Goal: Contribute content: Contribute content

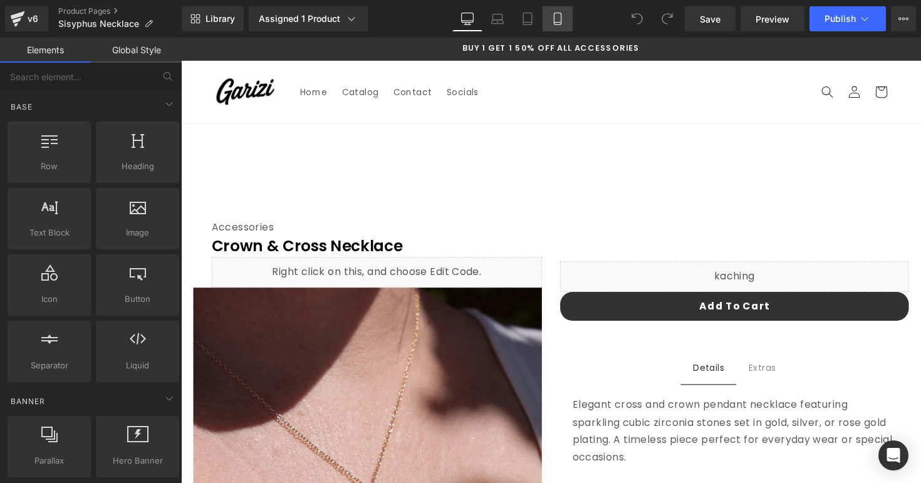
click at [554, 19] on icon at bounding box center [557, 19] width 13 height 13
click at [556, 19] on icon at bounding box center [557, 19] width 13 height 13
click at [559, 24] on icon at bounding box center [557, 19] width 7 height 12
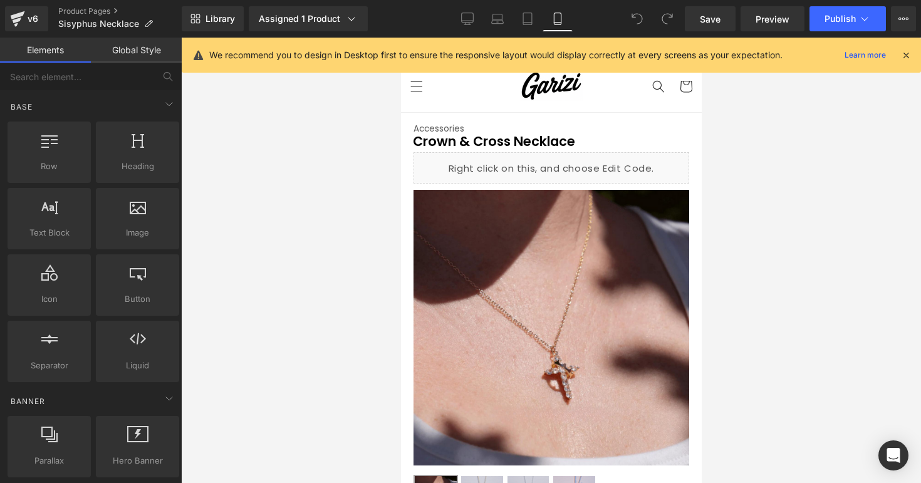
click at [902, 52] on icon at bounding box center [905, 54] width 11 height 11
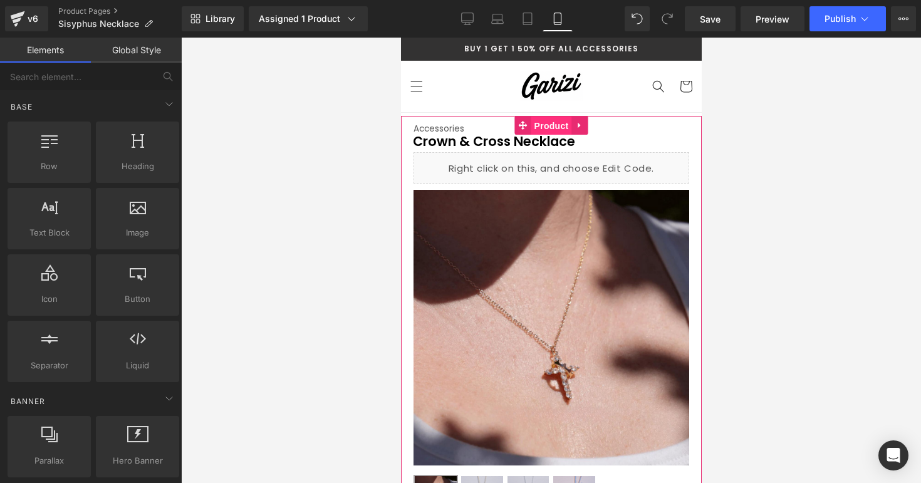
click at [534, 119] on span "Product" at bounding box center [551, 126] width 41 height 19
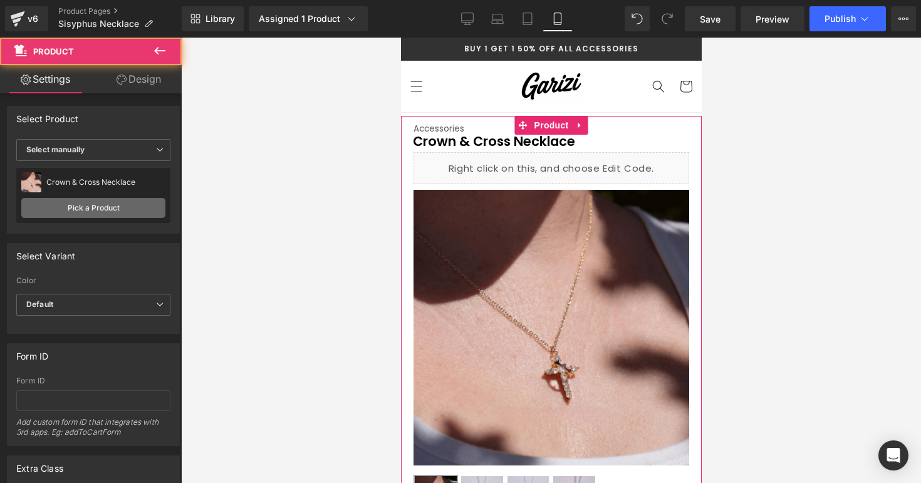
click at [120, 214] on link "Pick a Product" at bounding box center [93, 208] width 144 height 20
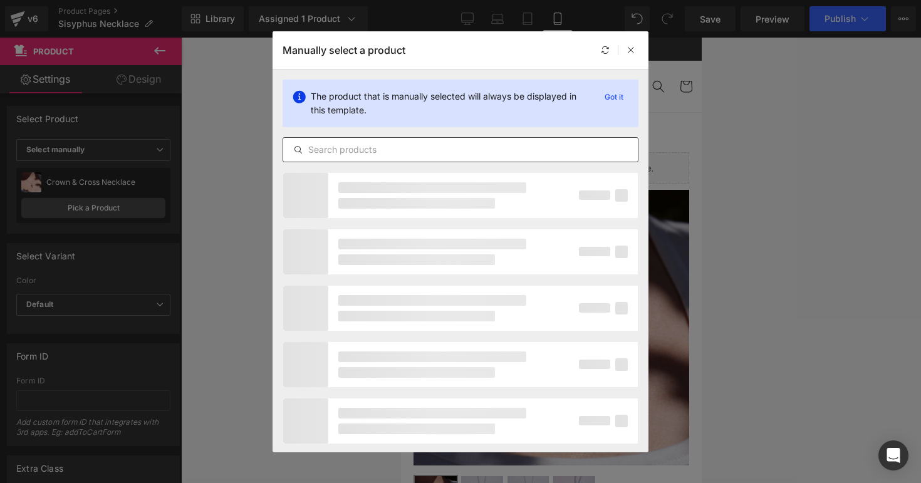
click at [315, 153] on input "text" at bounding box center [460, 149] width 355 height 15
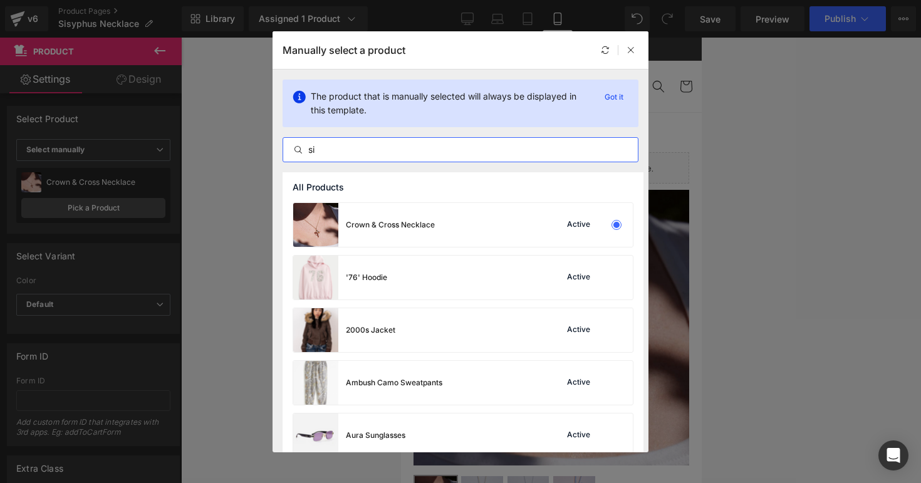
type input "sis"
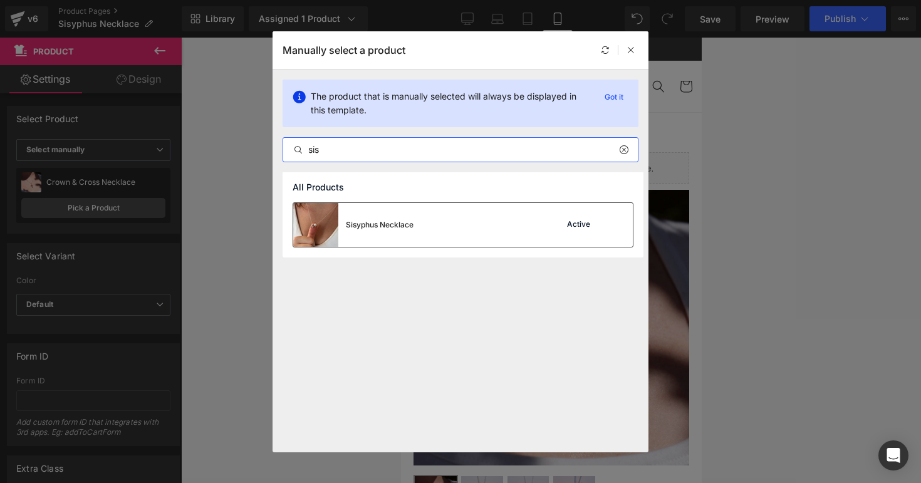
click at [345, 227] on div "Sisyphus Necklace" at bounding box center [353, 225] width 120 height 44
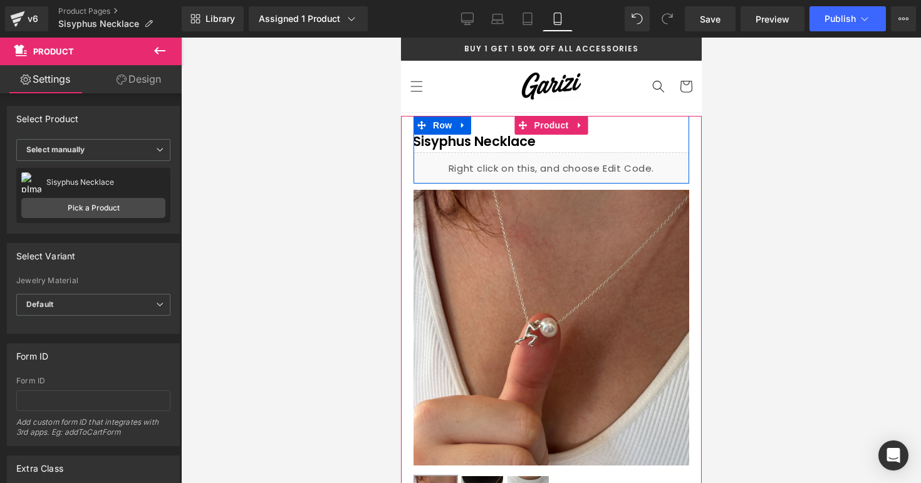
click at [569, 164] on div "Liquid" at bounding box center [551, 167] width 276 height 31
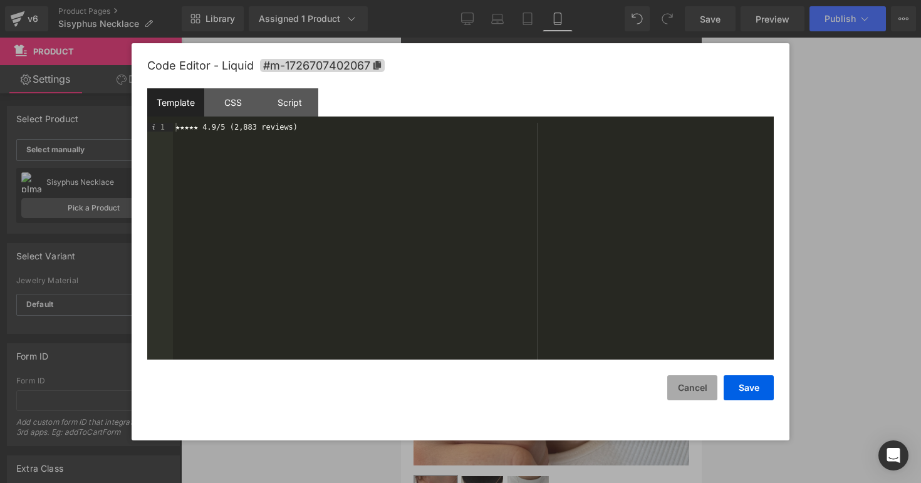
click at [685, 382] on button "Cancel" at bounding box center [692, 387] width 50 height 25
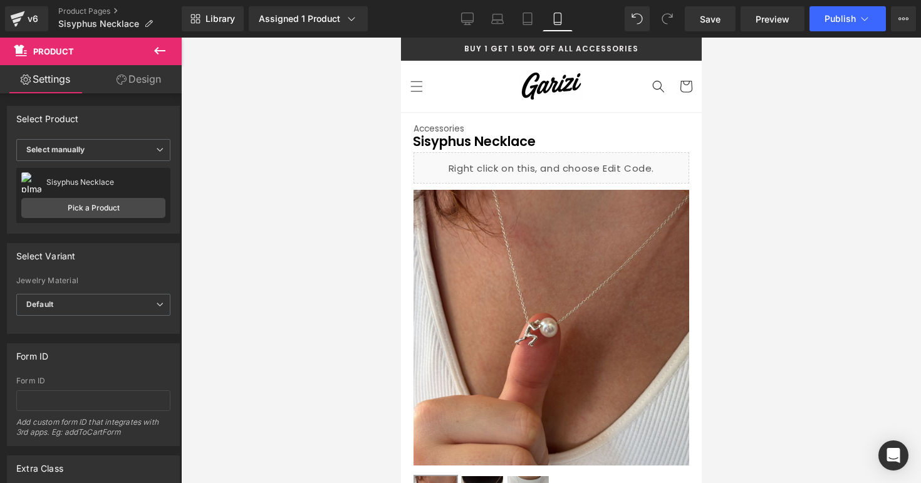
click at [767, 231] on div at bounding box center [551, 260] width 740 height 445
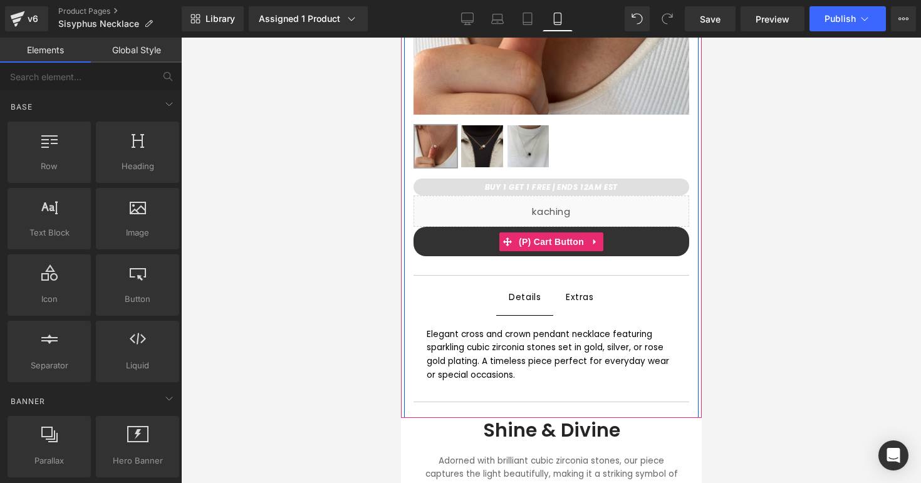
scroll to position [352, 0]
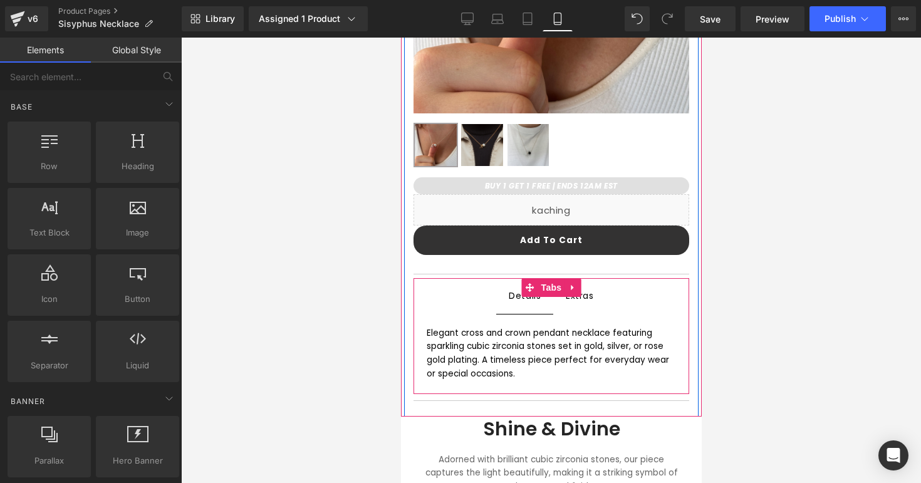
click at [432, 337] on div "Elegant cross and crown pendant necklace featuring sparkling cubic zirconia sto…" at bounding box center [551, 353] width 250 height 55
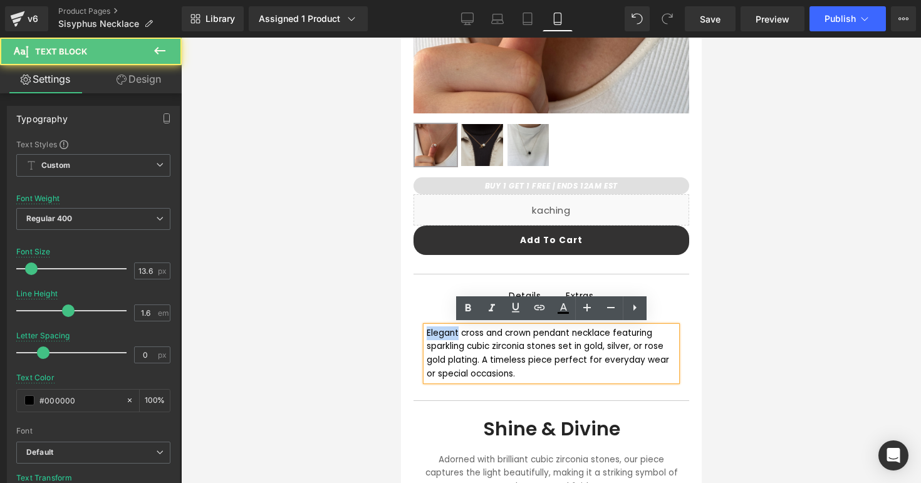
click at [432, 337] on div "Elegant cross and crown pendant necklace featuring sparkling cubic zirconia sto…" at bounding box center [551, 353] width 250 height 55
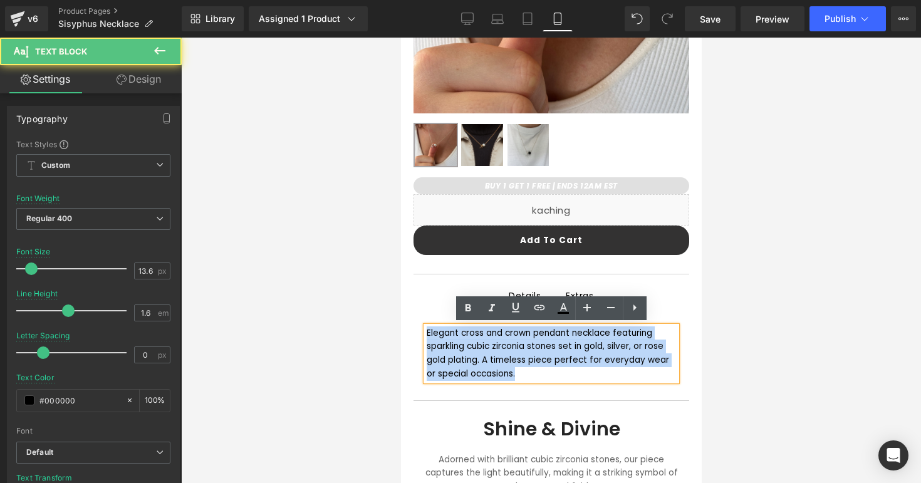
click at [432, 337] on div "Elegant cross and crown pendant necklace featuring sparkling cubic zirconia sto…" at bounding box center [551, 353] width 250 height 55
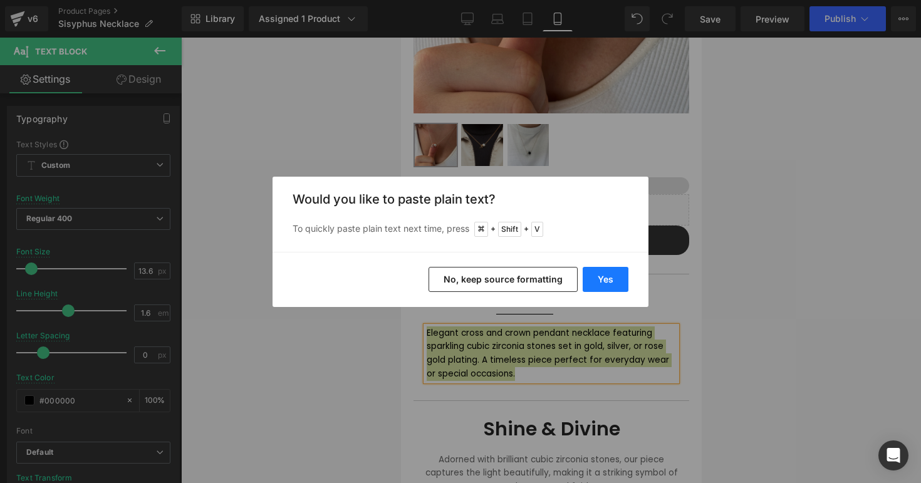
click at [597, 273] on button "Yes" at bounding box center [606, 279] width 46 height 25
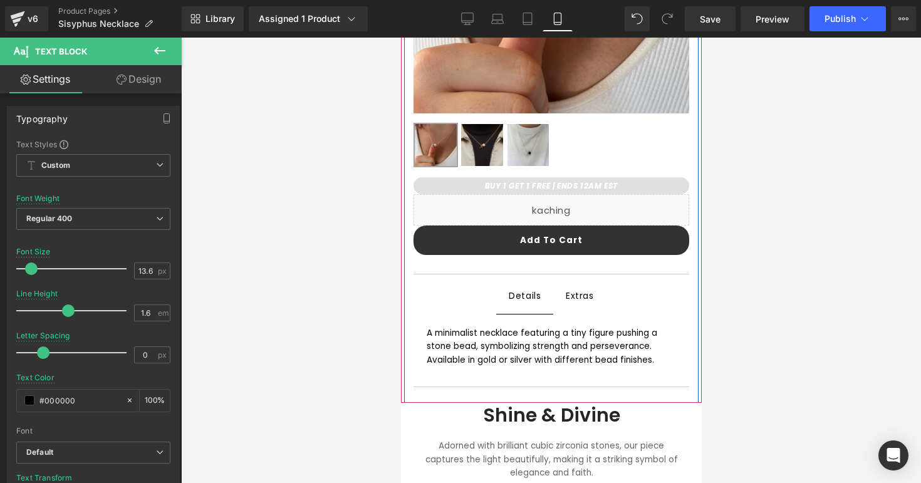
click at [600, 301] on span "Extras Text Block" at bounding box center [579, 295] width 53 height 35
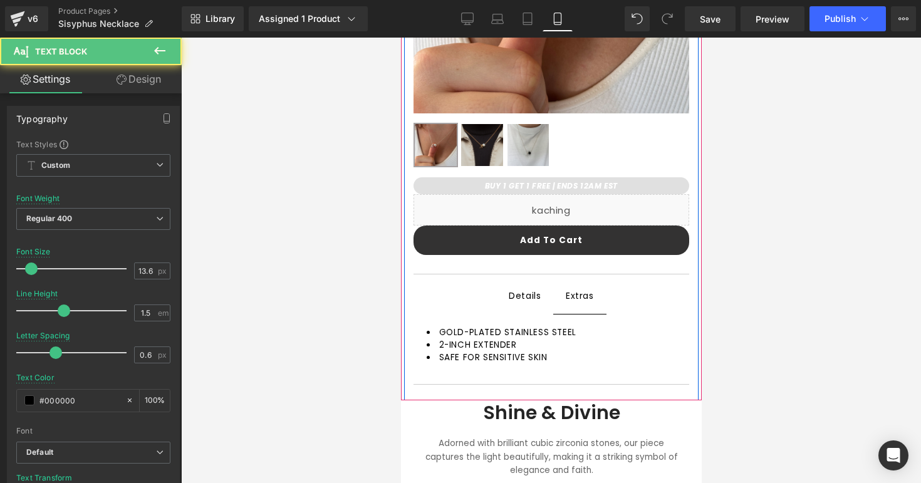
click at [464, 331] on span "GOLD-PLATED STAINLESS STEEL" at bounding box center [507, 332] width 137 height 12
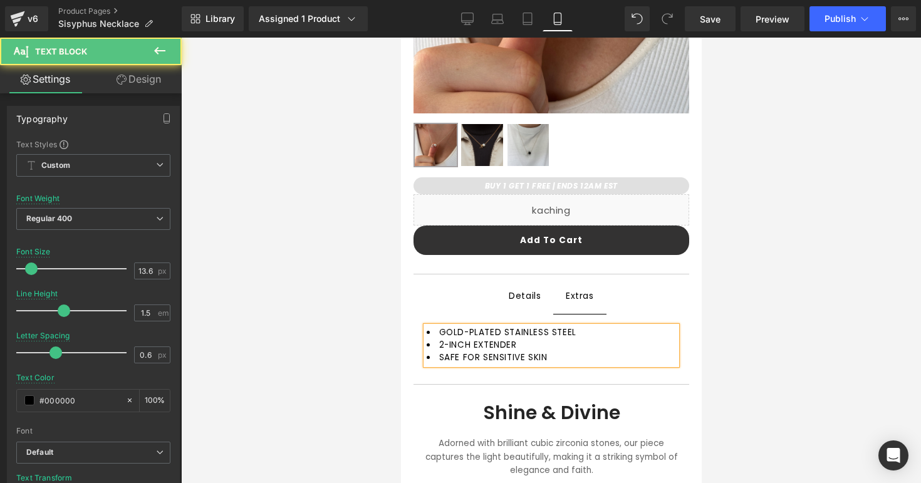
click at [464, 331] on span "GOLD-PLATED STAINLESS STEEL" at bounding box center [507, 332] width 137 height 12
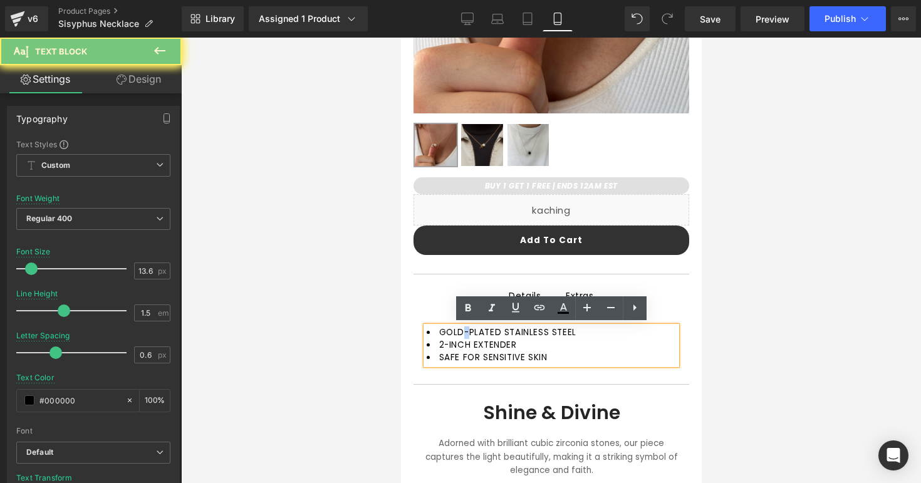
click at [464, 331] on span "GOLD-PLATED STAINLESS STEEL" at bounding box center [507, 332] width 137 height 12
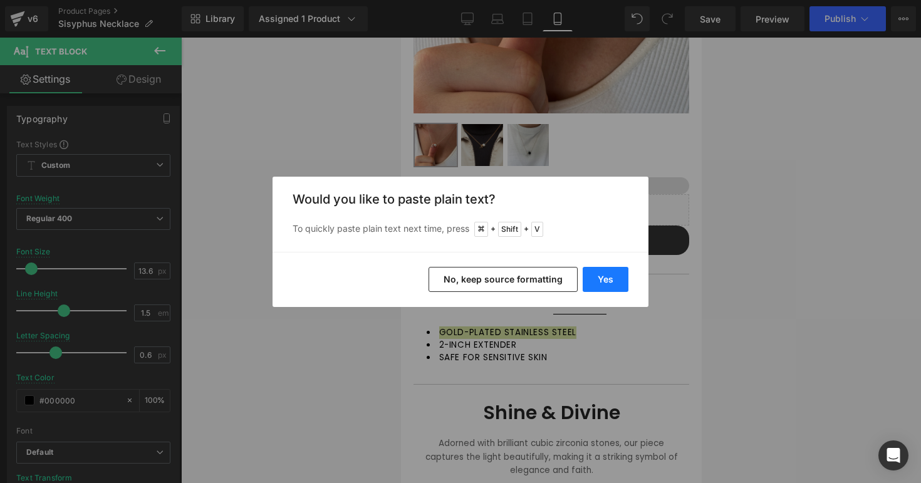
click at [596, 282] on button "Yes" at bounding box center [606, 279] width 46 height 25
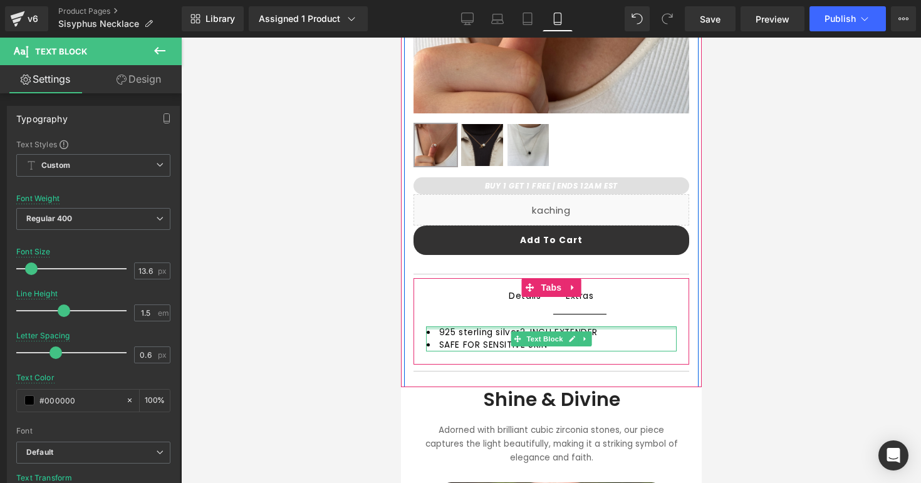
click at [498, 326] on div at bounding box center [550, 327] width 251 height 3
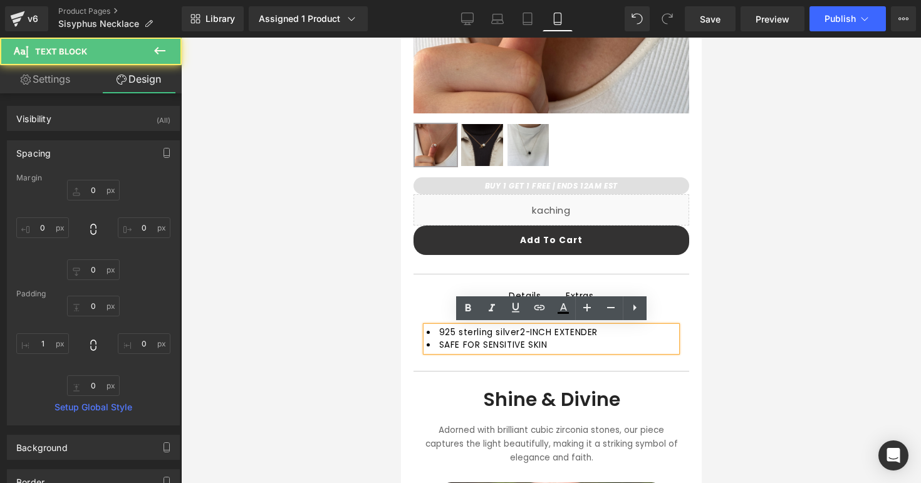
click at [511, 330] on span "925 sterling silver2-INCH EXTENDER" at bounding box center [518, 332] width 159 height 12
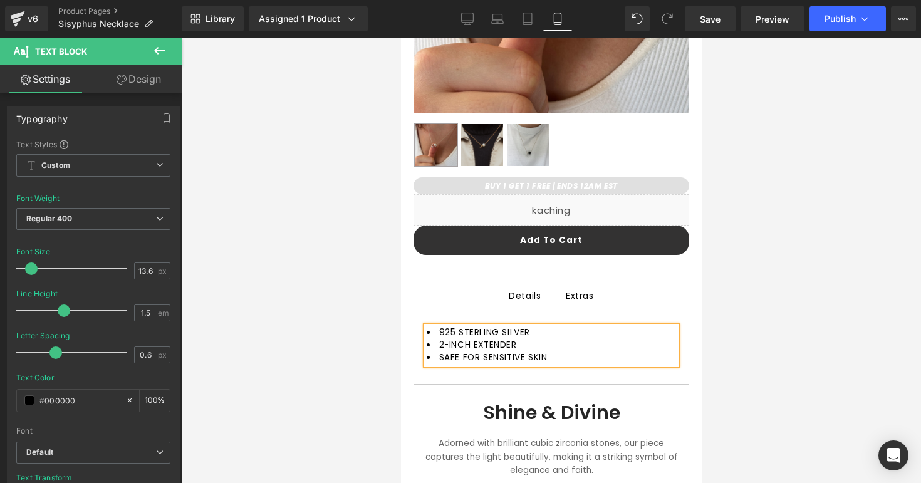
click at [529, 346] on li "2-INCH EXTENDER" at bounding box center [551, 345] width 250 height 13
click at [667, 311] on ul "Details Text Block Extras Text Block" at bounding box center [551, 296] width 276 height 36
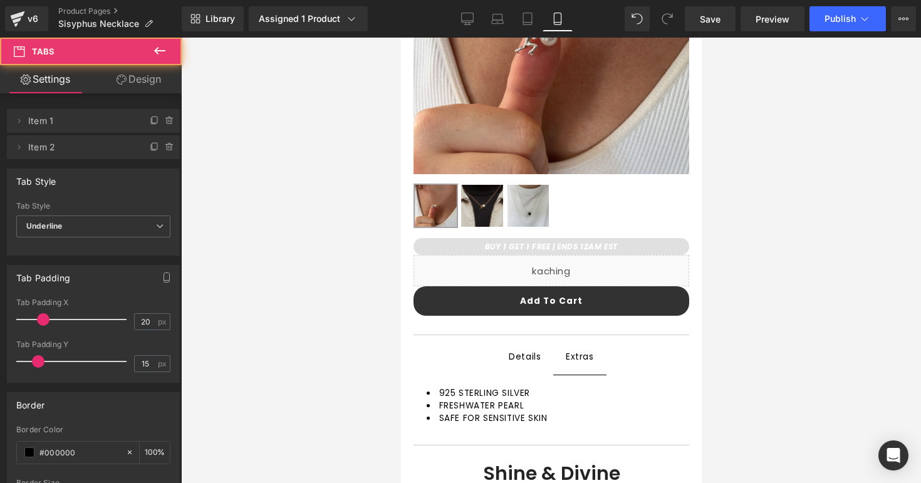
scroll to position [263, 0]
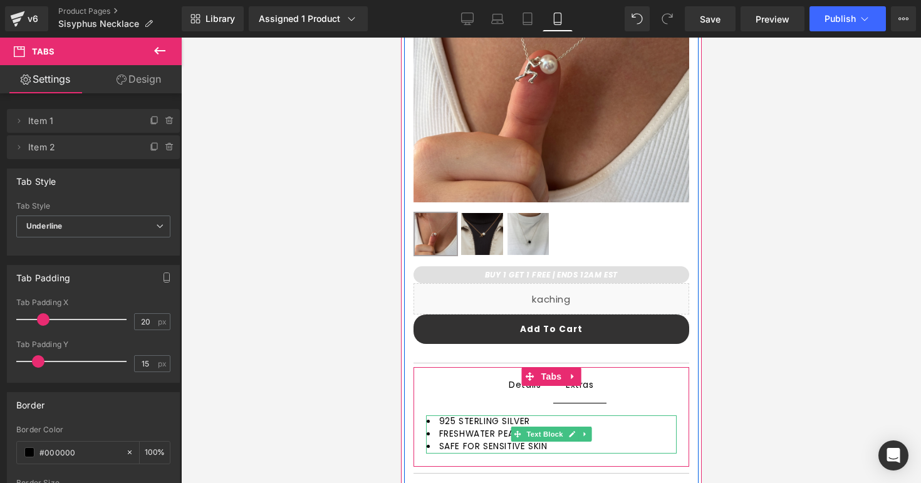
click at [544, 419] on li "925 STERLING SILVER" at bounding box center [551, 421] width 250 height 13
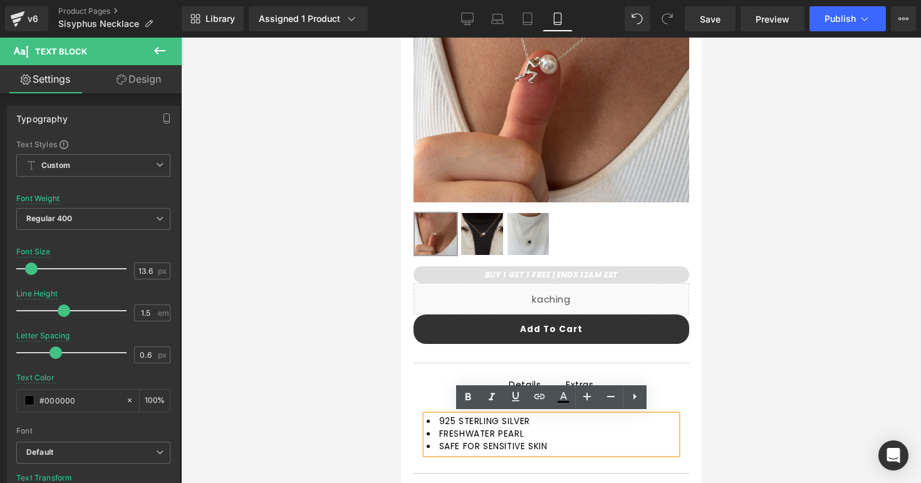
click at [571, 444] on li "SAFE FOR SENSITIVE SKIN" at bounding box center [551, 446] width 250 height 13
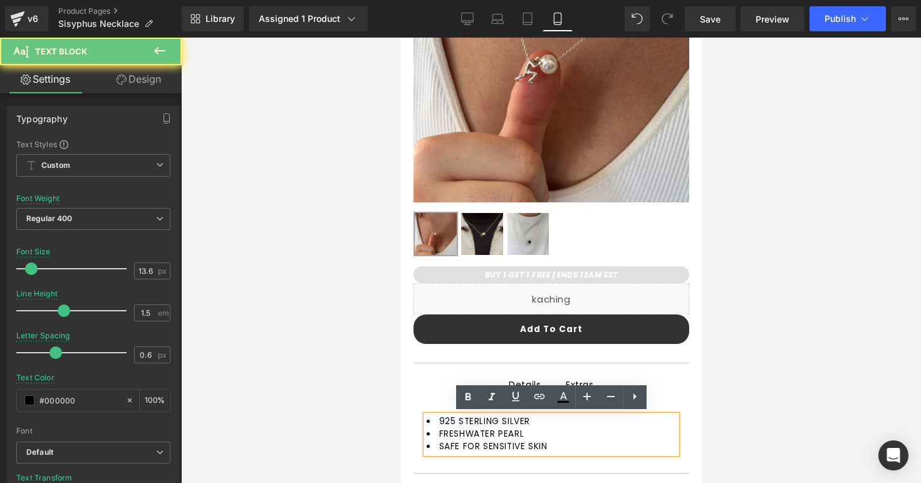
click at [571, 444] on li "SAFE FOR SENSITIVE SKIN" at bounding box center [551, 446] width 250 height 13
click at [568, 445] on li "SAFE FOR SENSITIVE SKIN" at bounding box center [551, 446] width 250 height 13
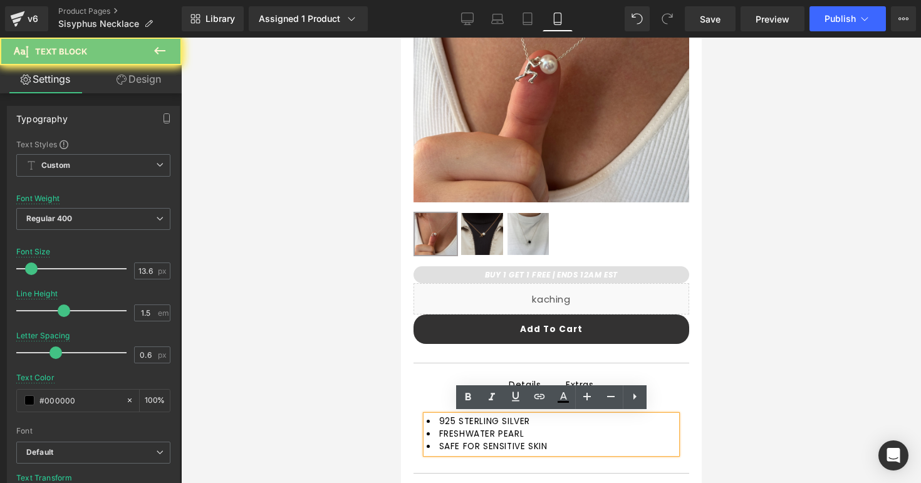
click at [568, 445] on li "SAFE FOR SENSITIVE SKIN" at bounding box center [551, 446] width 250 height 13
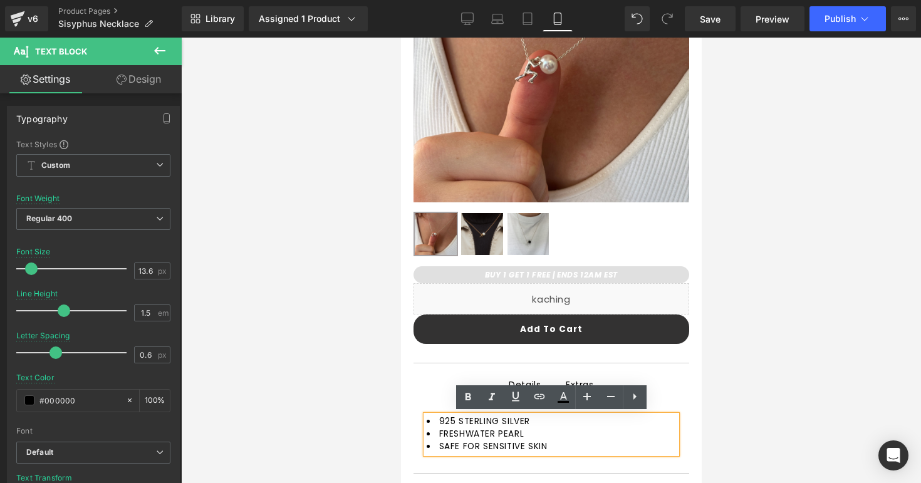
click at [547, 445] on span "SAFE FOR SENSITIVE SKIN" at bounding box center [493, 446] width 108 height 12
click at [559, 445] on li "SAFE FOR SENSITIVE SKIN" at bounding box center [551, 446] width 250 height 13
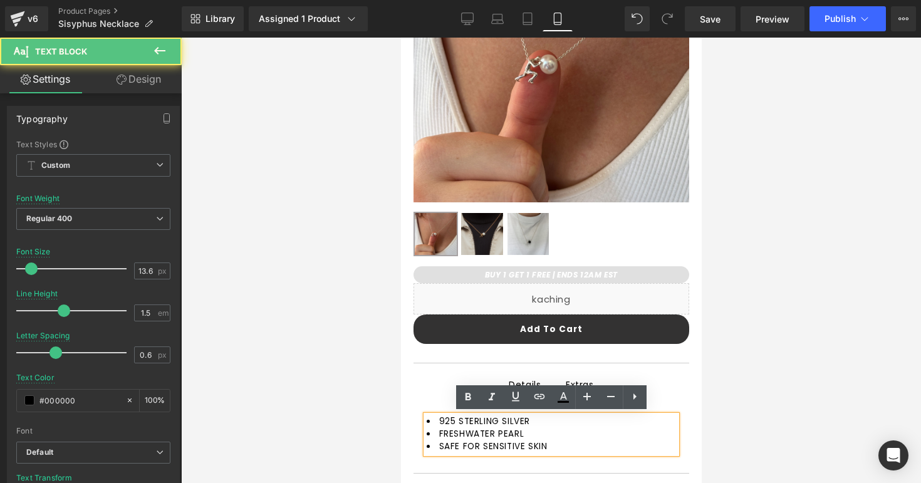
click at [559, 445] on li "SAFE FOR SENSITIVE SKIN" at bounding box center [551, 446] width 250 height 13
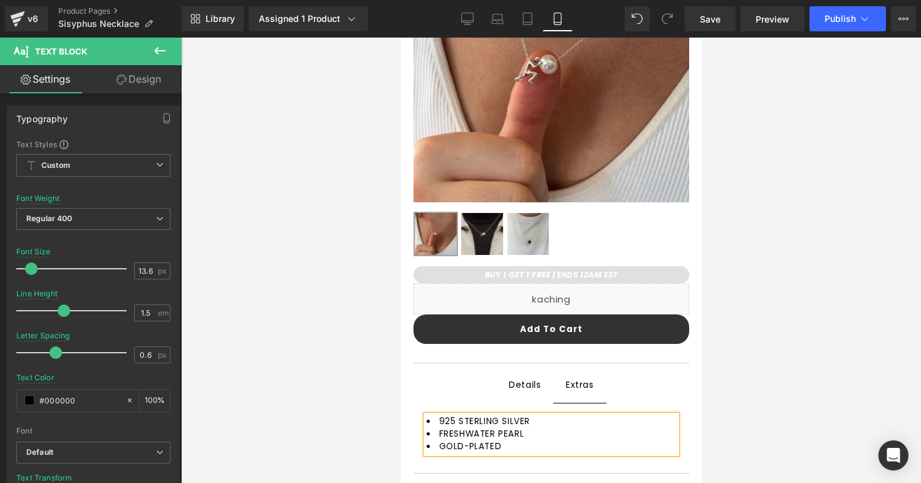
click at [520, 385] on div "Details" at bounding box center [524, 385] width 32 height 16
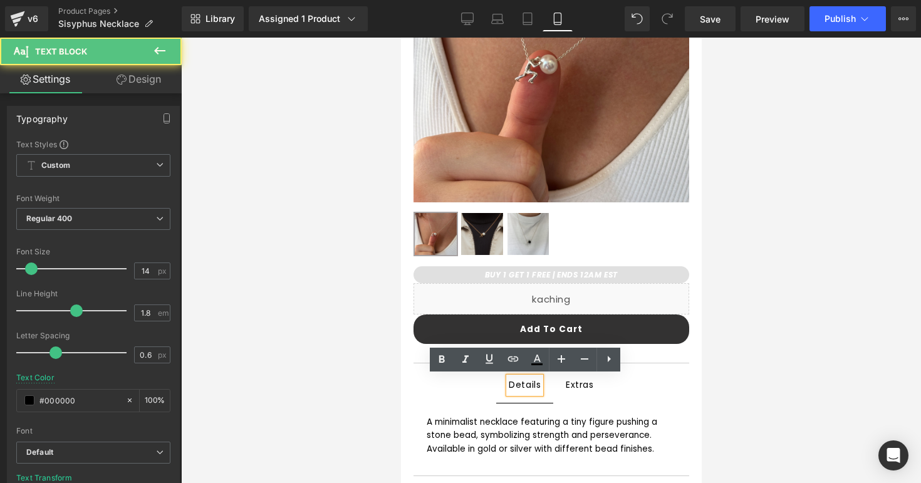
click at [395, 392] on div at bounding box center [551, 260] width 740 height 445
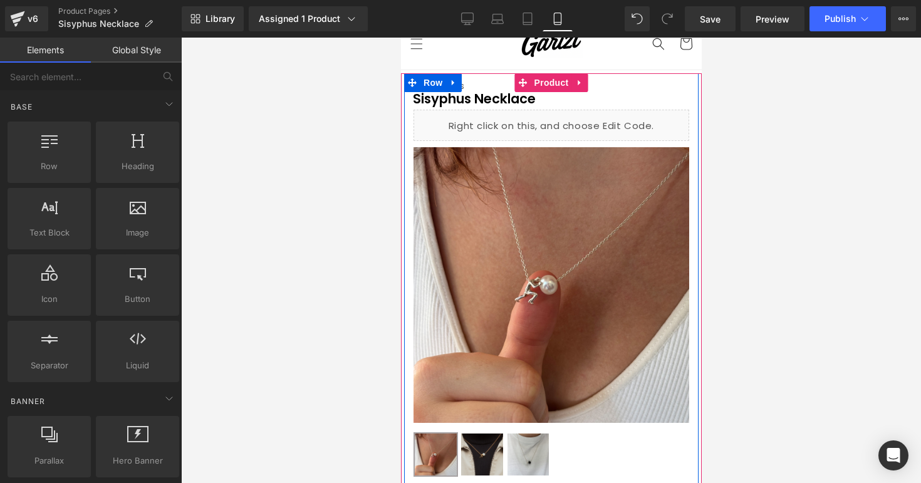
scroll to position [0, 0]
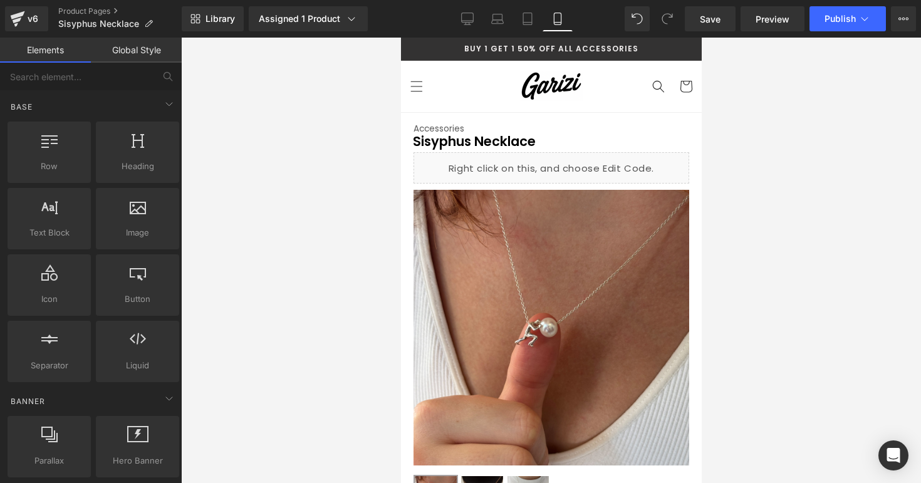
click at [741, 201] on div at bounding box center [551, 260] width 740 height 445
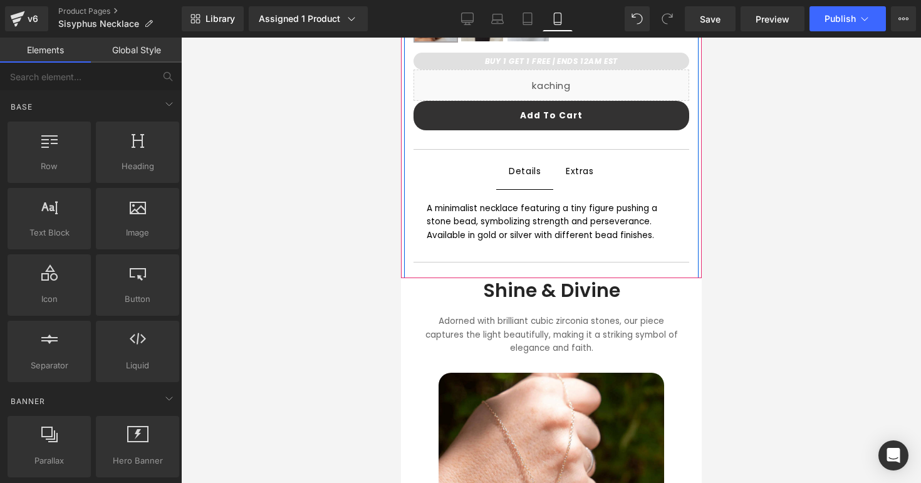
scroll to position [555, 0]
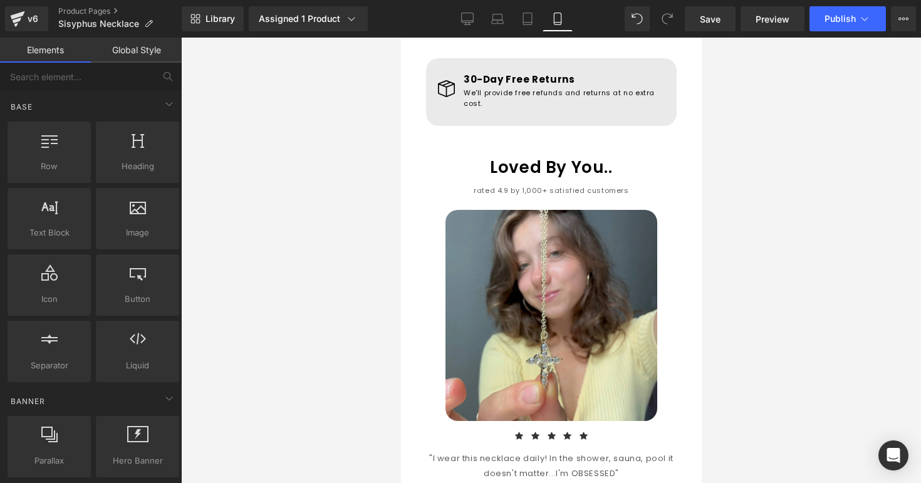
click at [487, 319] on img at bounding box center [551, 316] width 212 height 212
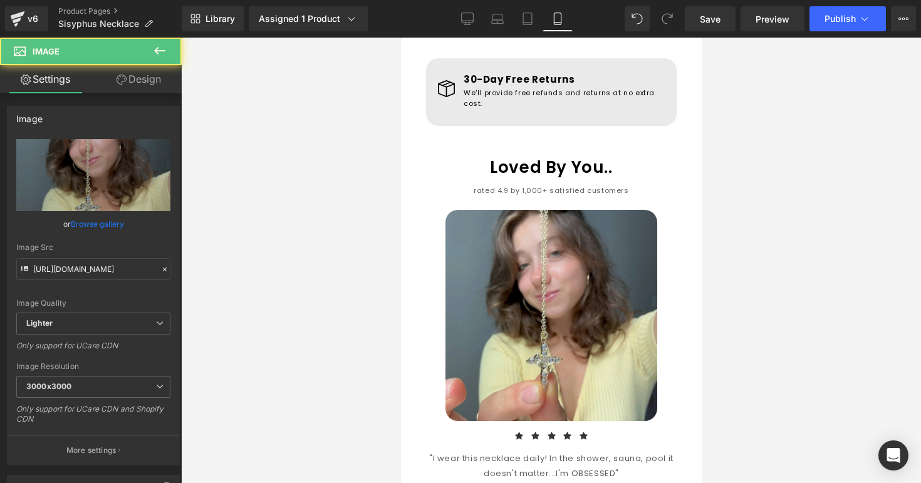
scroll to position [1053, 0]
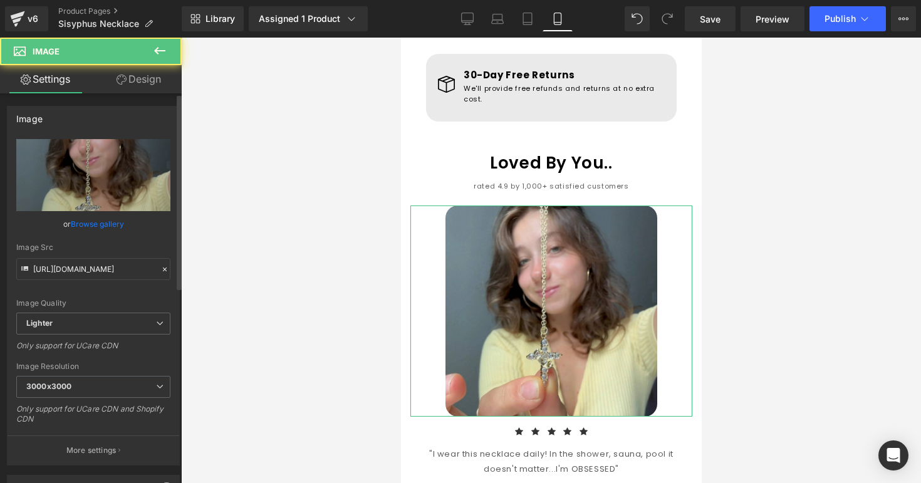
click at [112, 222] on link "Browse gallery" at bounding box center [97, 224] width 53 height 22
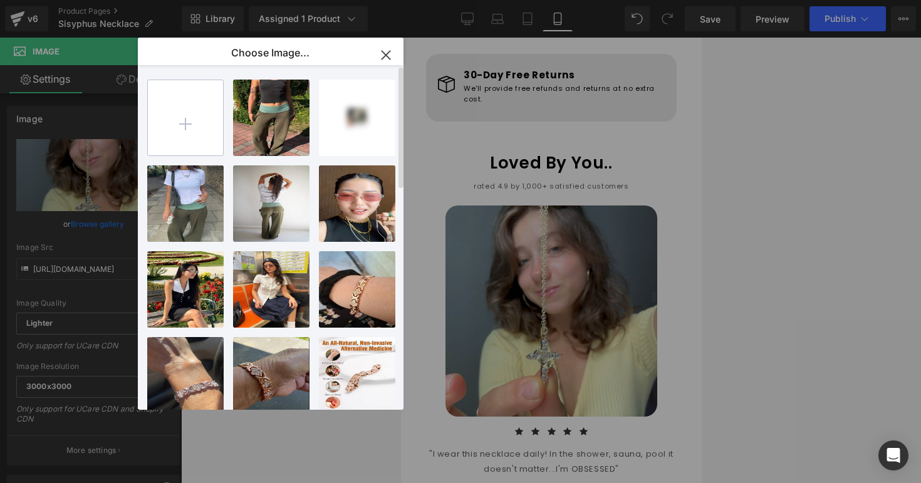
click at [196, 134] on input "file" at bounding box center [185, 117] width 75 height 75
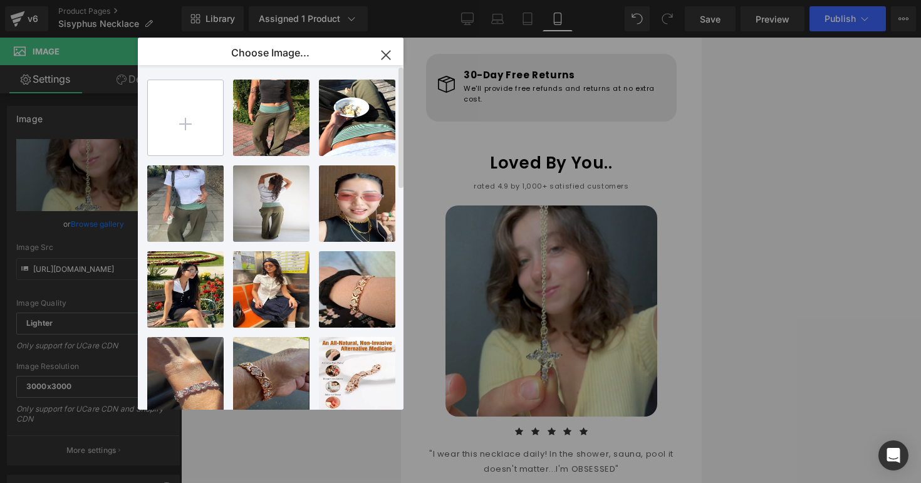
type input "C:\fakepath\IMG_44220D1D4316-1.jpeg"
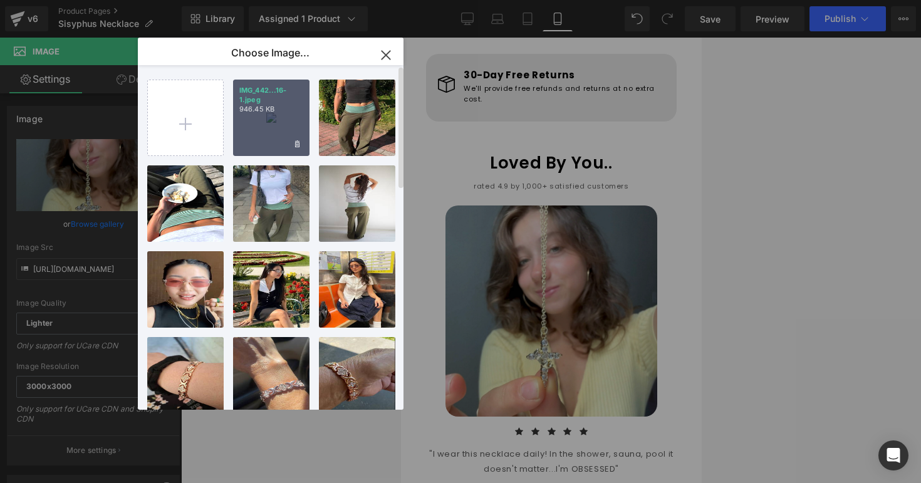
click at [259, 148] on div "IMG_442...16-1.jpeg 946.45 KB" at bounding box center [271, 118] width 76 height 76
type input "[URL][DOMAIN_NAME]"
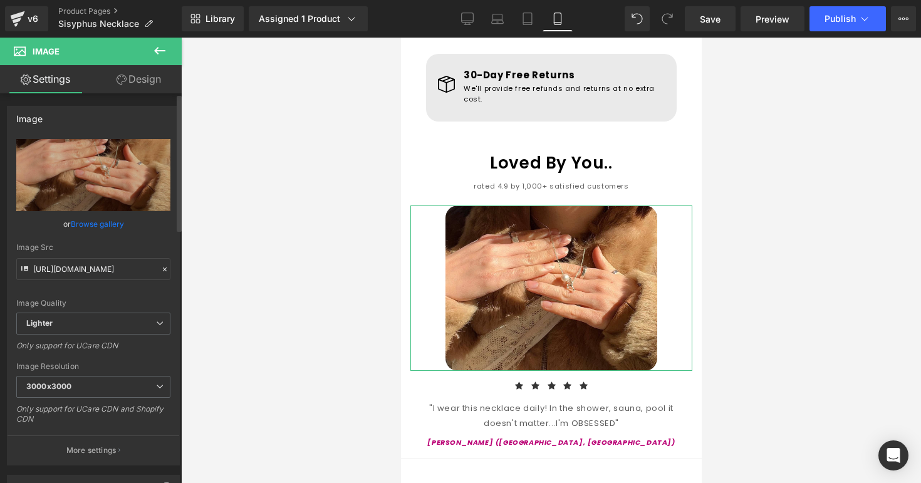
click at [103, 223] on link "Browse gallery" at bounding box center [97, 224] width 53 height 22
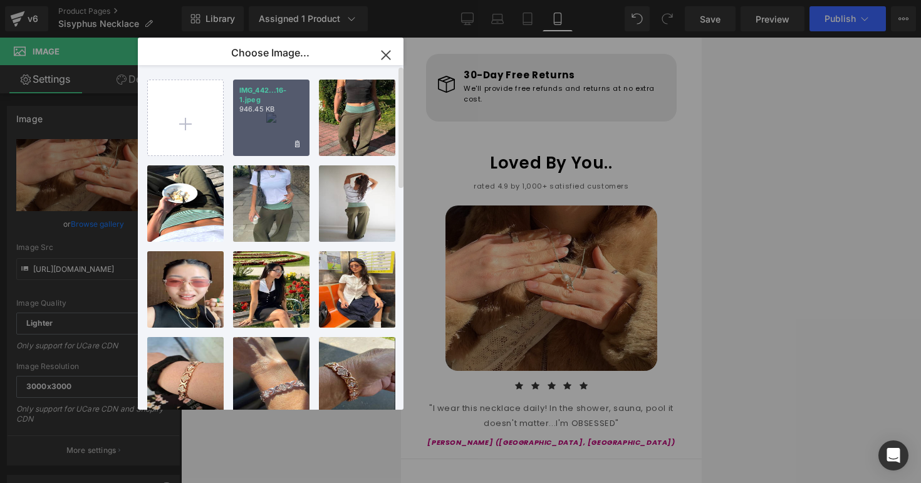
click at [279, 131] on div "IMG_442...16-1.jpeg 946.45 KB" at bounding box center [271, 118] width 76 height 76
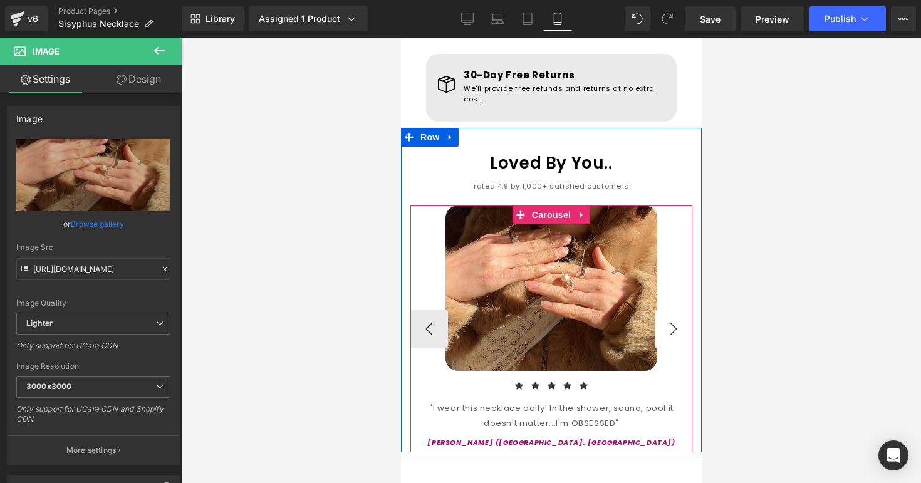
click at [671, 310] on button "›" at bounding box center [673, 329] width 38 height 38
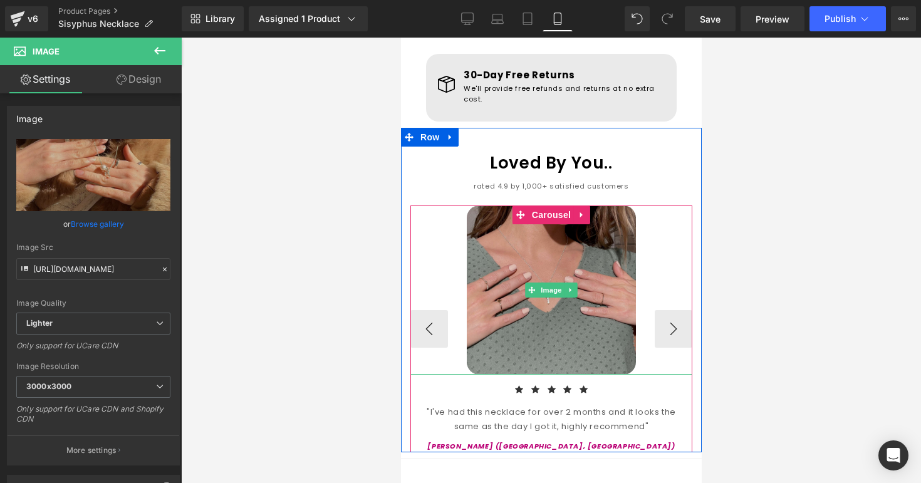
click at [596, 294] on img at bounding box center [550, 289] width 169 height 169
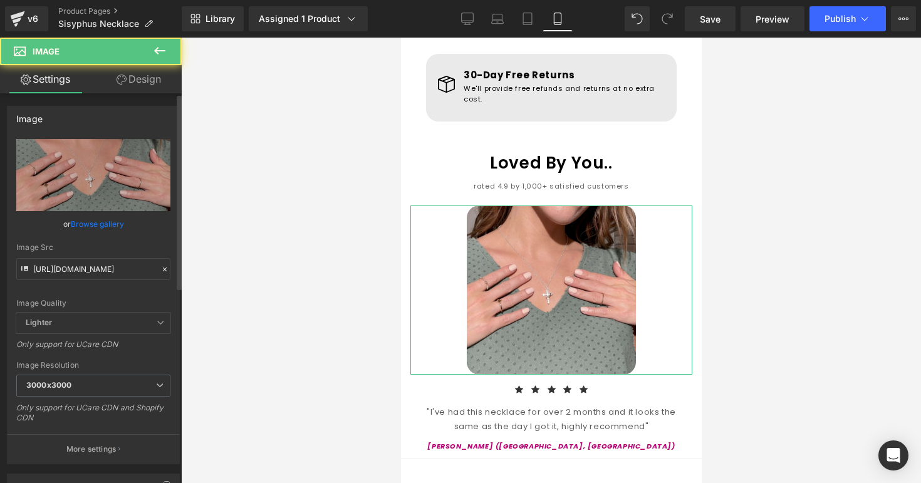
click at [112, 228] on link "Browse gallery" at bounding box center [97, 224] width 53 height 22
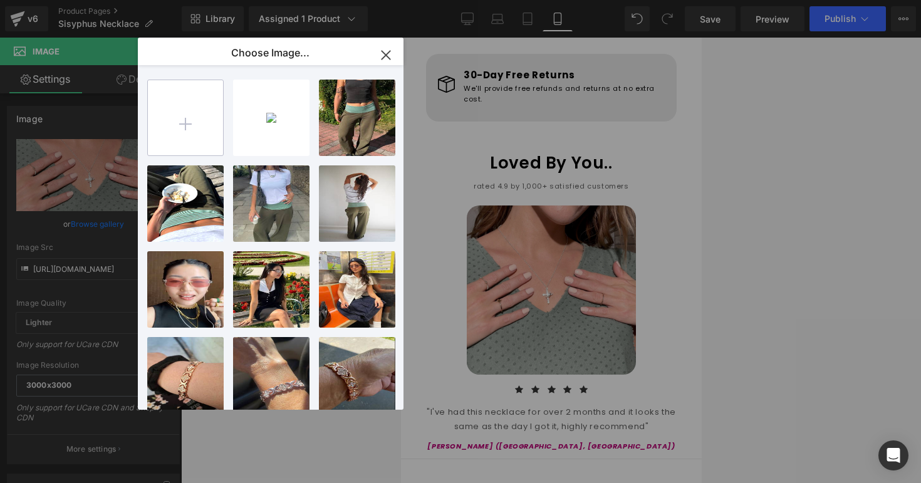
click at [182, 153] on input "file" at bounding box center [185, 117] width 75 height 75
type input "C:\fakepath\Screenshot [DATE] 10.28.28 AM.jpeg"
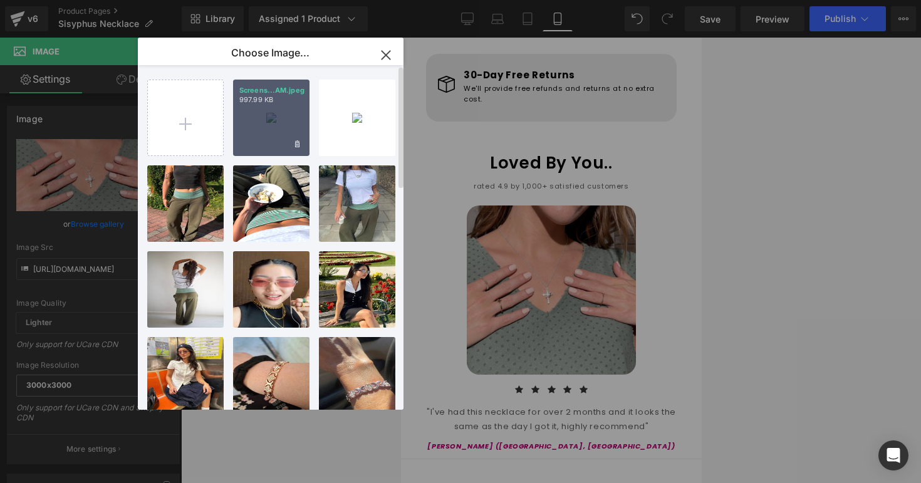
click at [242, 121] on div "Screens...AM.jpeg 997.99 KB" at bounding box center [271, 118] width 76 height 76
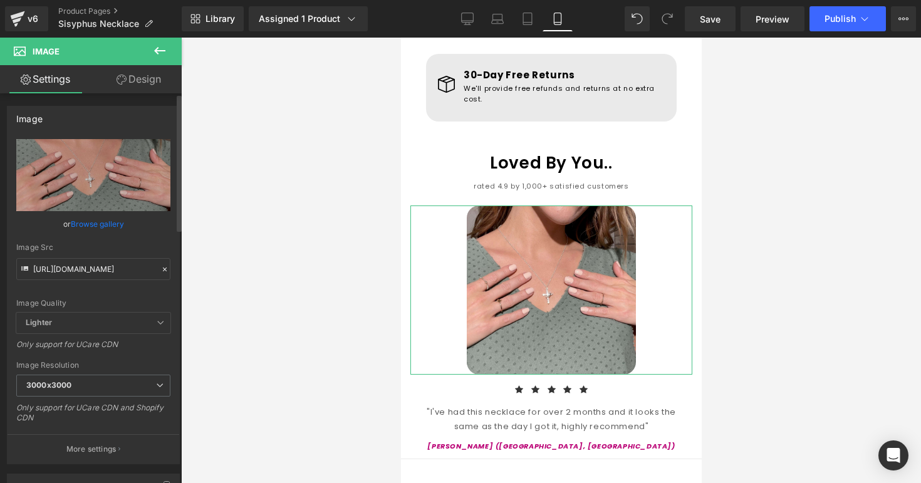
click at [124, 225] on div "or Browse gallery" at bounding box center [93, 223] width 154 height 13
click at [113, 222] on link "Browse gallery" at bounding box center [97, 224] width 53 height 22
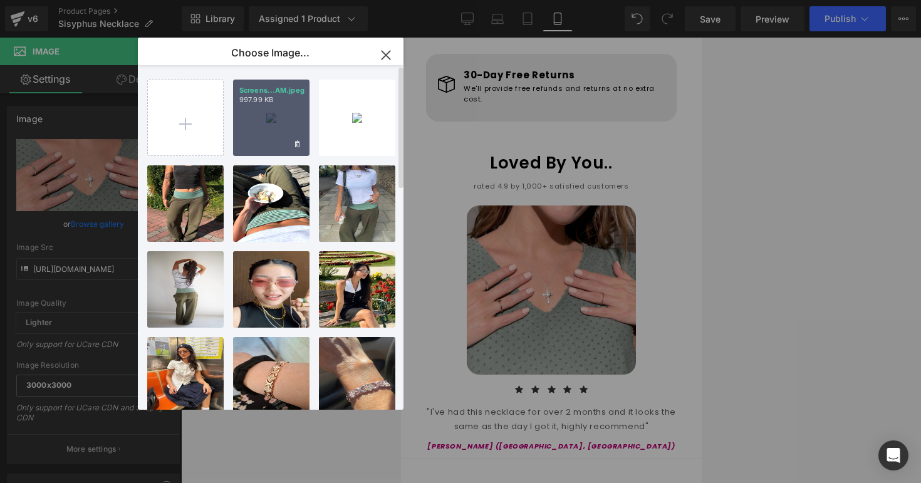
click at [241, 125] on div "Screens...AM.jpeg 997.99 KB" at bounding box center [271, 118] width 76 height 76
type input "[URL][DOMAIN_NAME]"
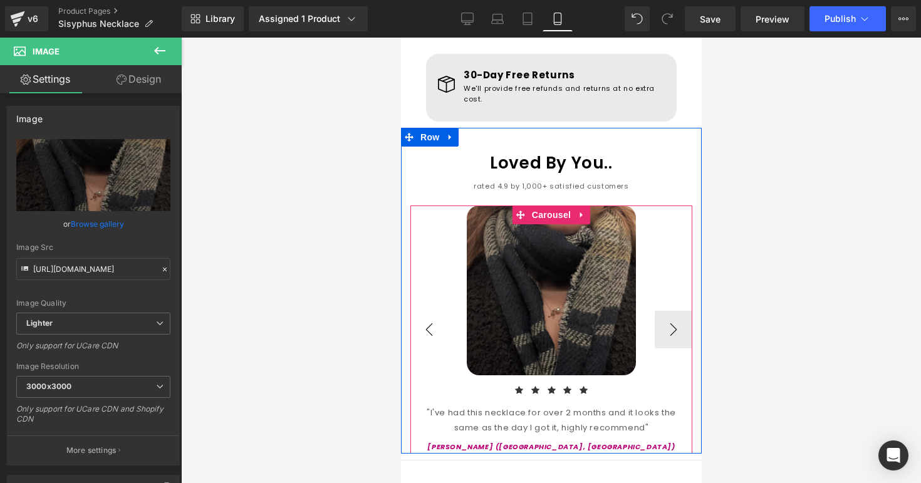
click at [439, 311] on button "‹" at bounding box center [429, 330] width 38 height 38
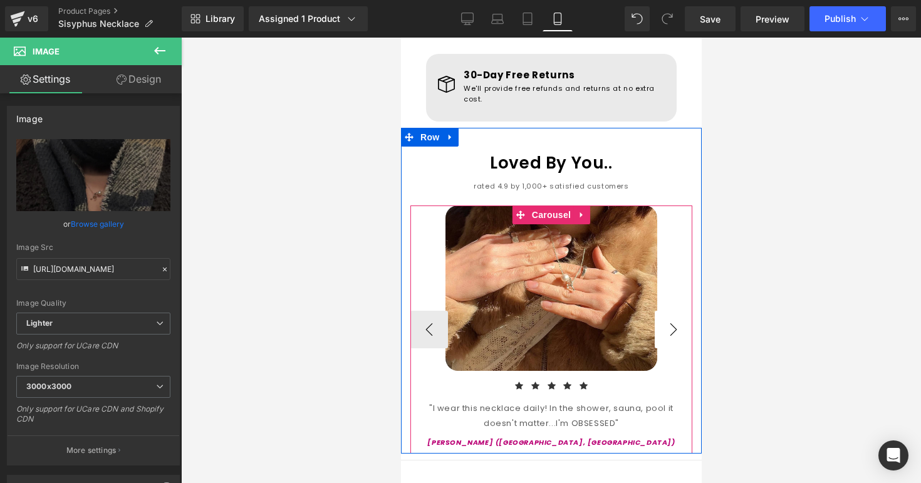
click at [674, 311] on button "›" at bounding box center [673, 330] width 38 height 38
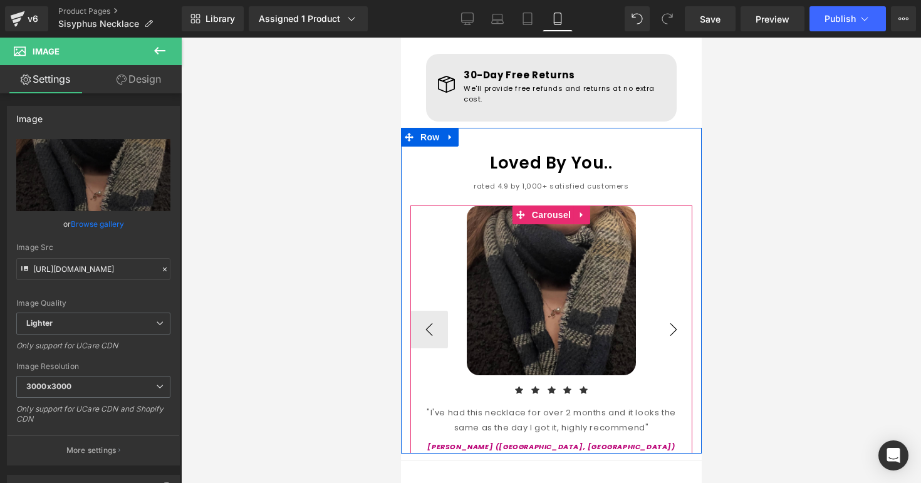
click at [673, 311] on button "›" at bounding box center [673, 330] width 38 height 38
click at [551, 205] on span "Carousel" at bounding box center [550, 214] width 45 height 19
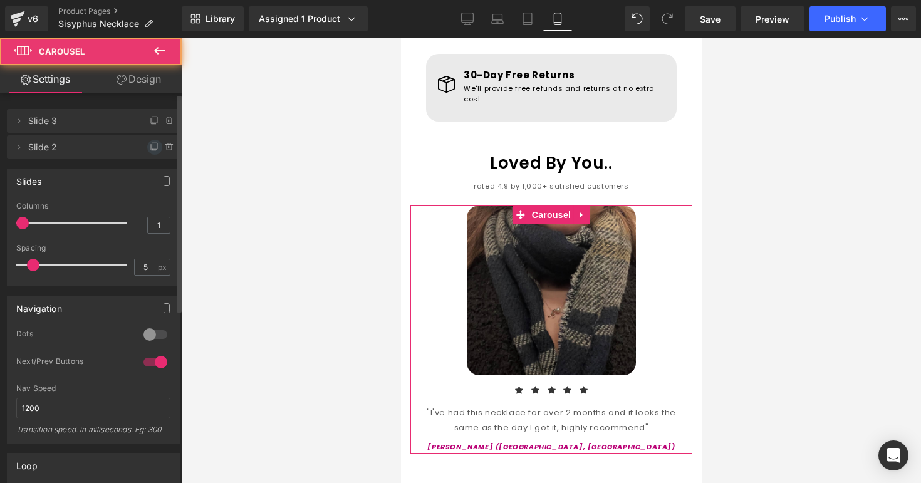
click at [147, 147] on span at bounding box center [154, 147] width 15 height 15
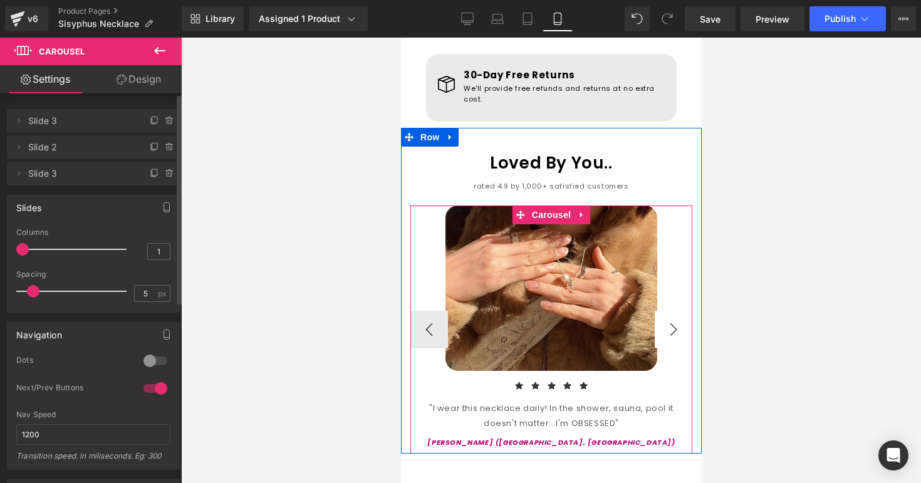
click at [669, 311] on button "›" at bounding box center [673, 330] width 38 height 38
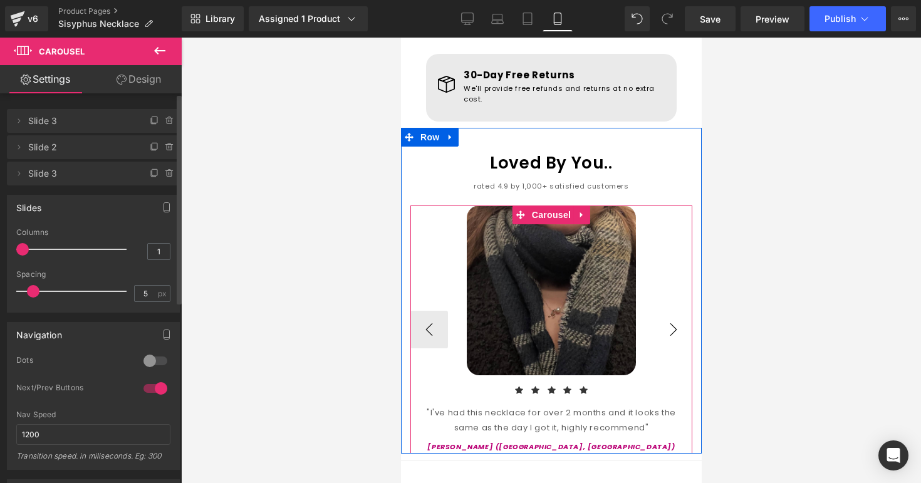
click at [668, 311] on button "›" at bounding box center [673, 330] width 38 height 38
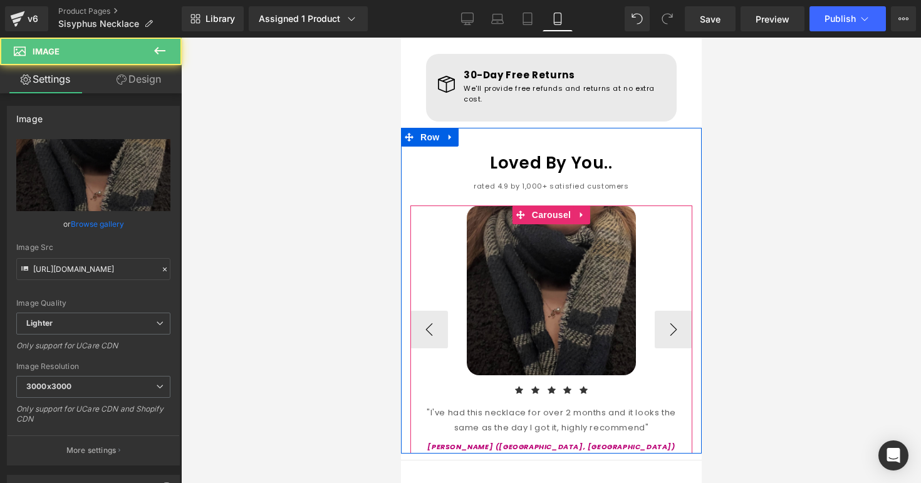
click at [585, 297] on img at bounding box center [550, 290] width 169 height 170
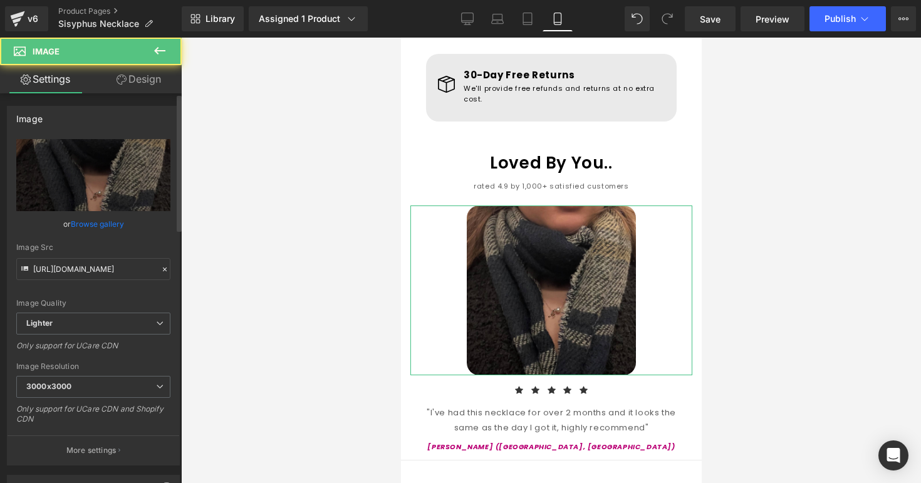
click at [99, 229] on link "Browse gallery" at bounding box center [97, 224] width 53 height 22
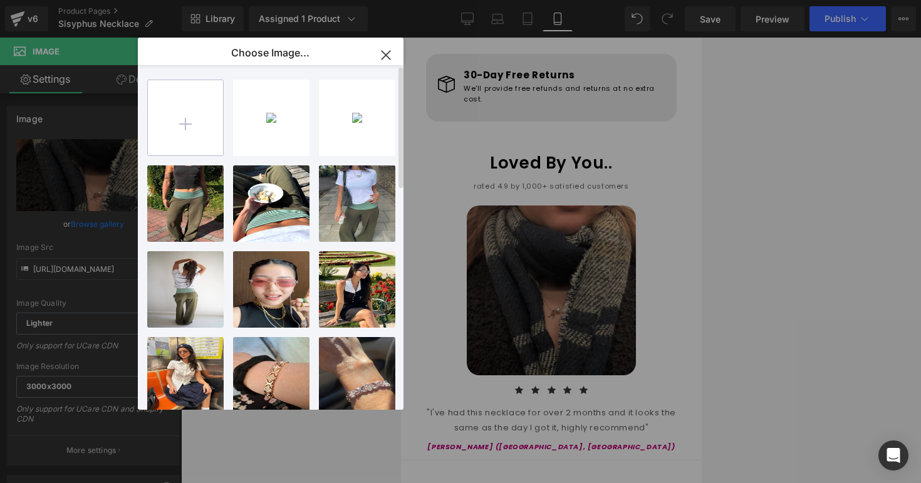
click at [175, 135] on input "file" at bounding box center [185, 117] width 75 height 75
type input "C:\fakepath\IMG_191132E3973D-1.jpeg"
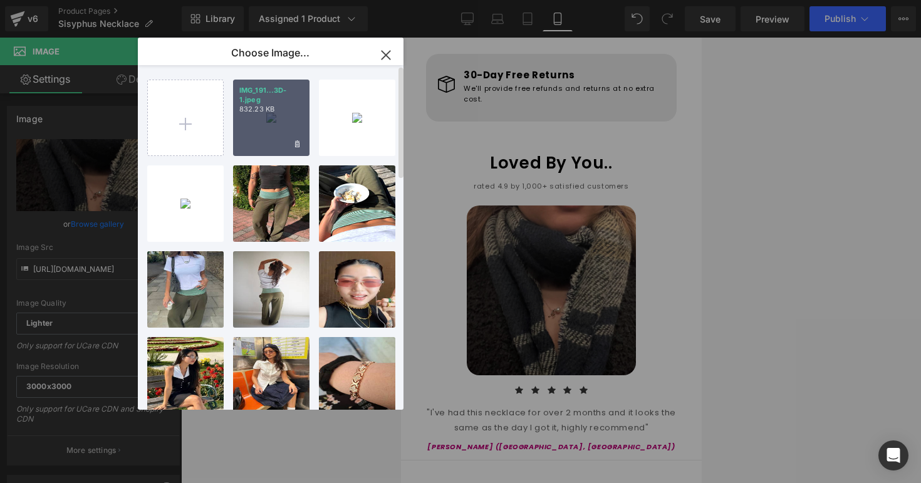
click at [246, 137] on div "IMG_191...3D-1.jpeg 832.23 KB" at bounding box center [271, 118] width 76 height 76
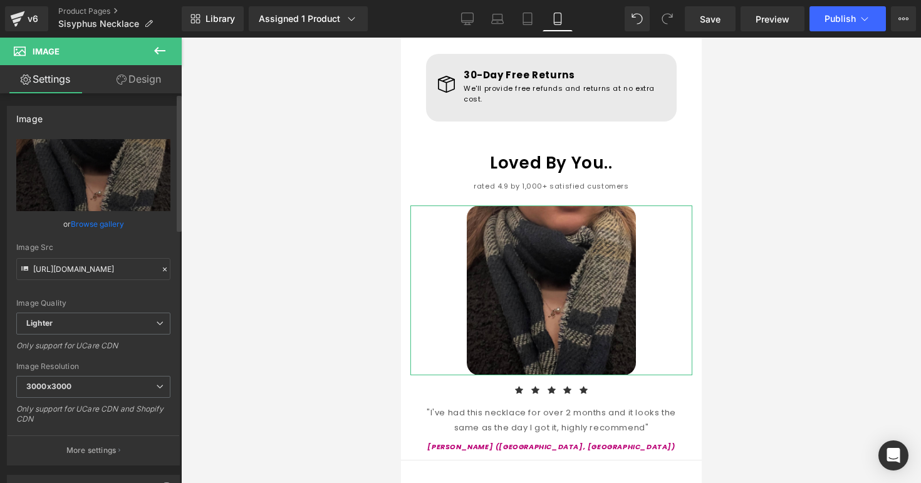
click at [110, 226] on link "Browse gallery" at bounding box center [97, 224] width 53 height 22
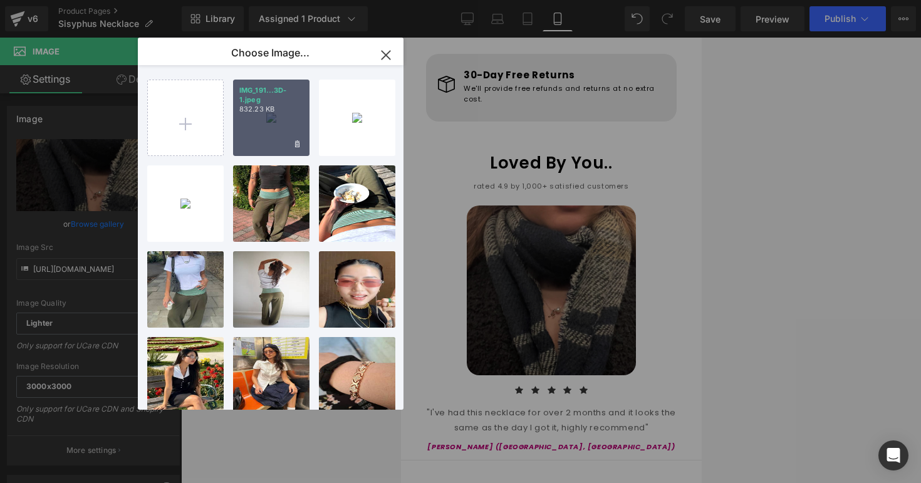
click at [246, 132] on div "IMG_191...3D-1.jpeg 832.23 KB" at bounding box center [271, 118] width 76 height 76
type input "[URL][DOMAIN_NAME]"
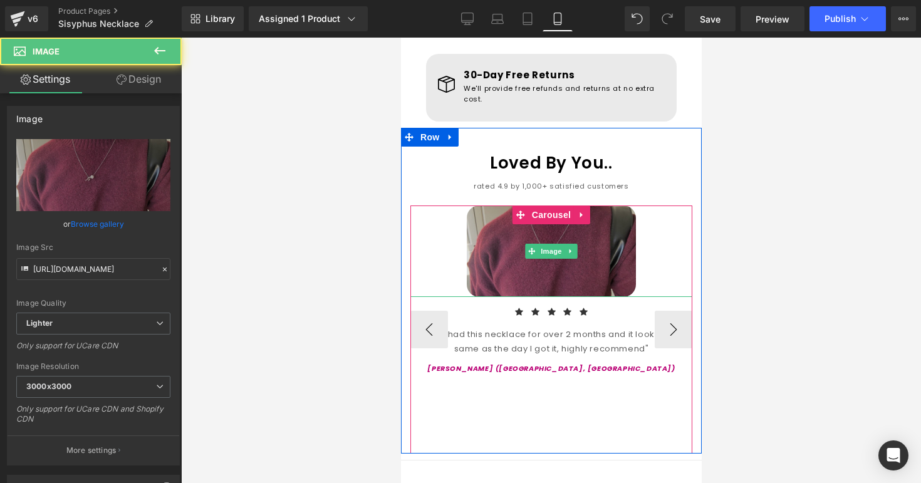
click at [501, 246] on img at bounding box center [550, 250] width 169 height 91
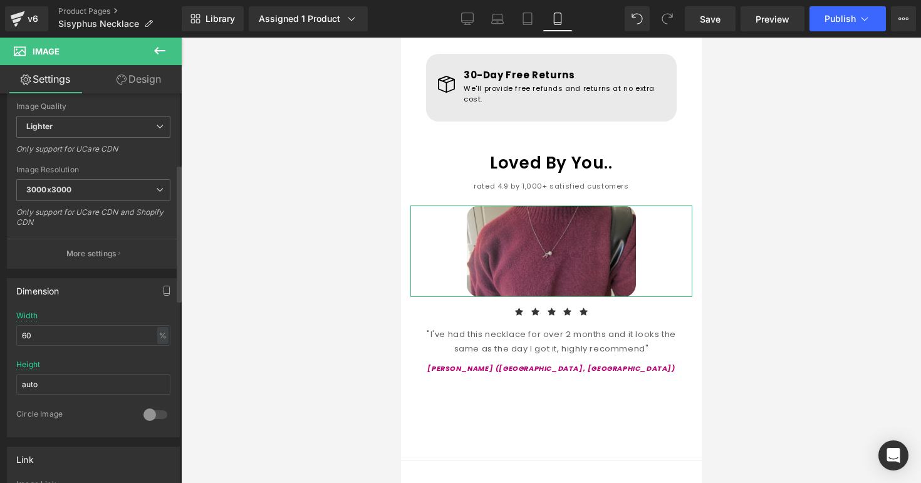
scroll to position [201, 0]
click at [33, 313] on div "Width" at bounding box center [26, 311] width 21 height 9
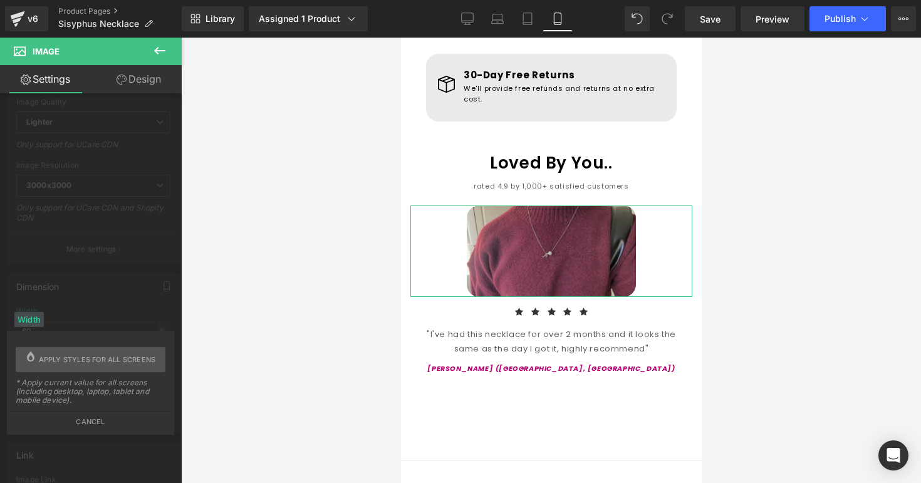
click at [33, 316] on div "Width" at bounding box center [28, 319] width 29 height 15
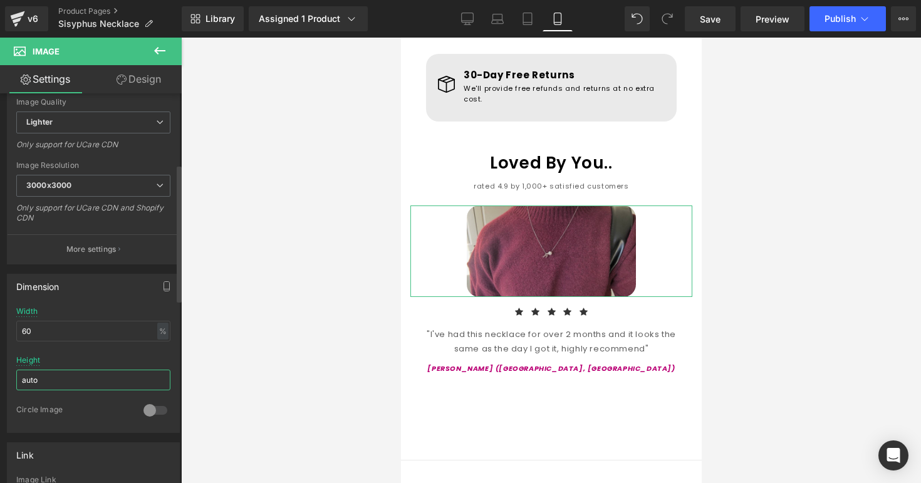
click at [53, 376] on input "auto" at bounding box center [93, 380] width 154 height 21
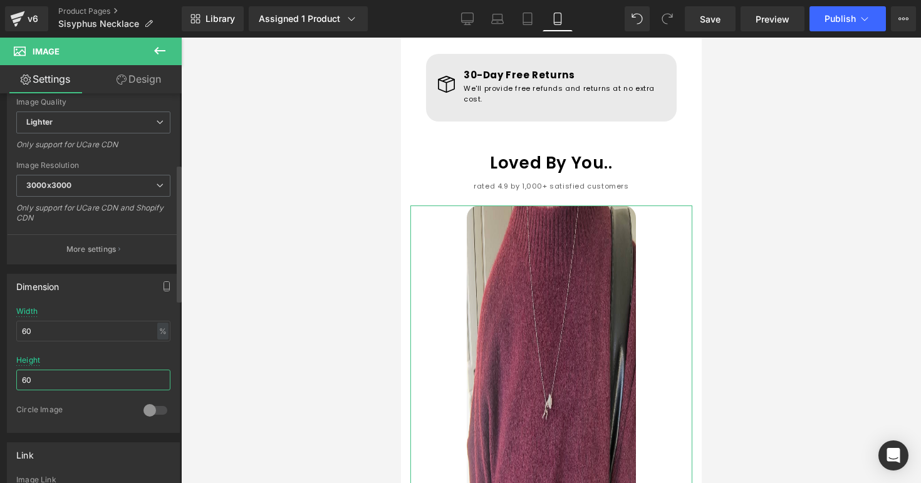
type input "6"
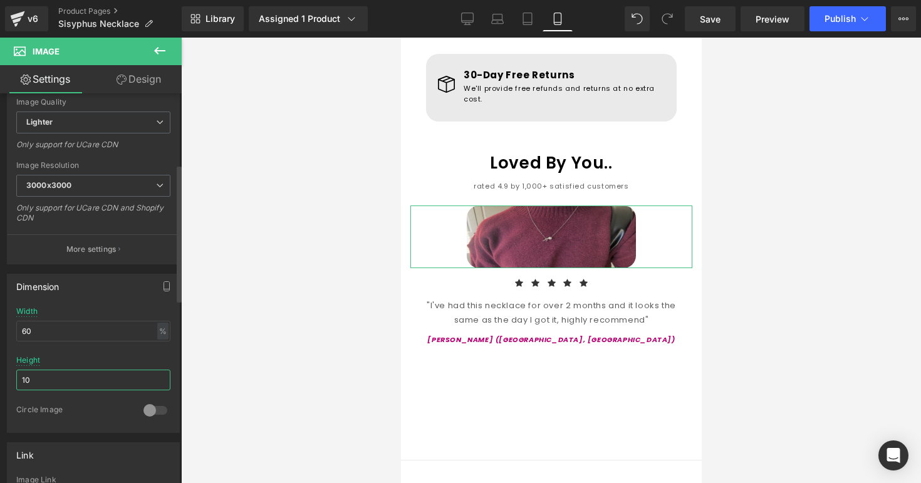
type input "1"
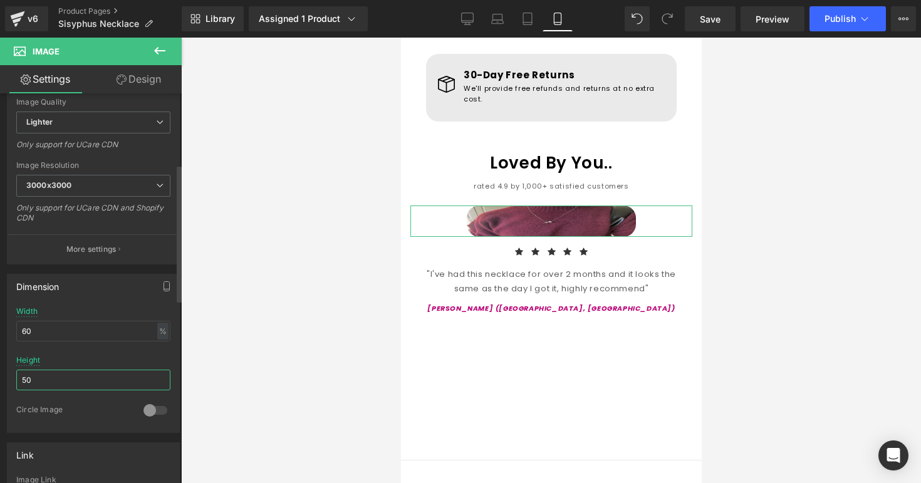
type input "5"
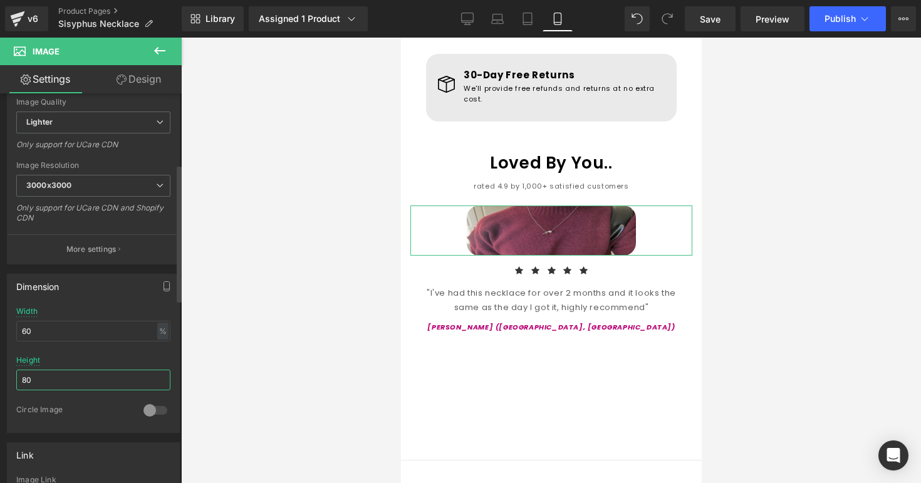
type input "8"
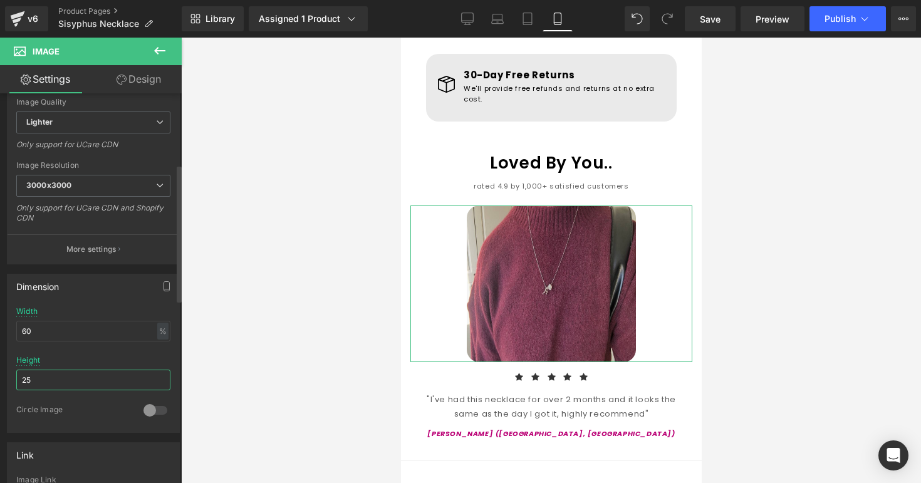
type input "2"
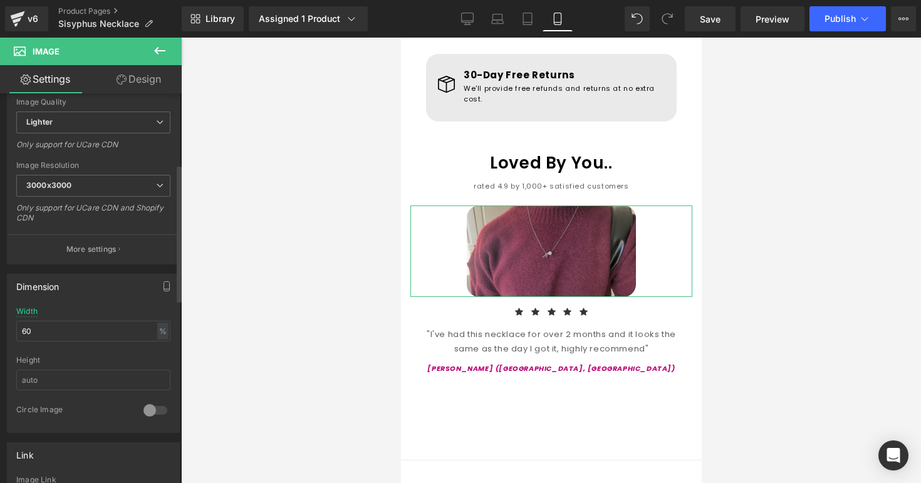
click at [71, 350] on div at bounding box center [93, 352] width 154 height 8
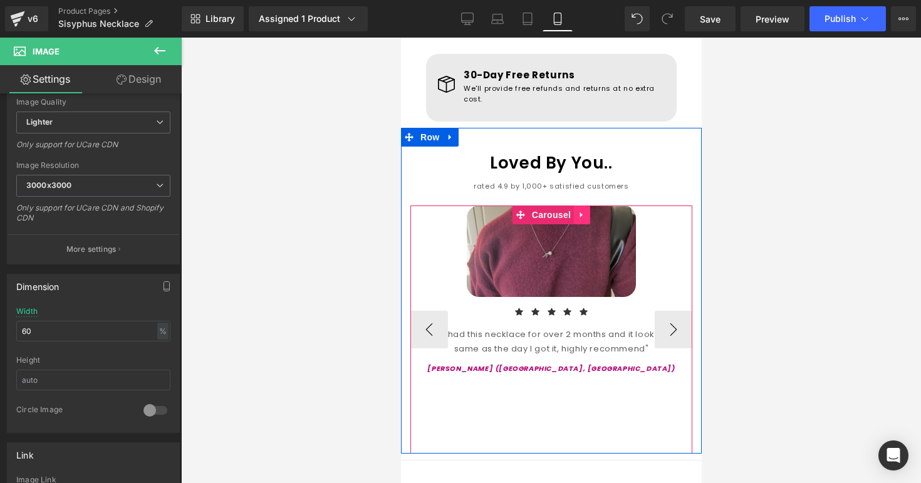
click at [582, 210] on icon at bounding box center [581, 214] width 9 height 9
click at [531, 205] on span "Carousel" at bounding box center [526, 214] width 45 height 19
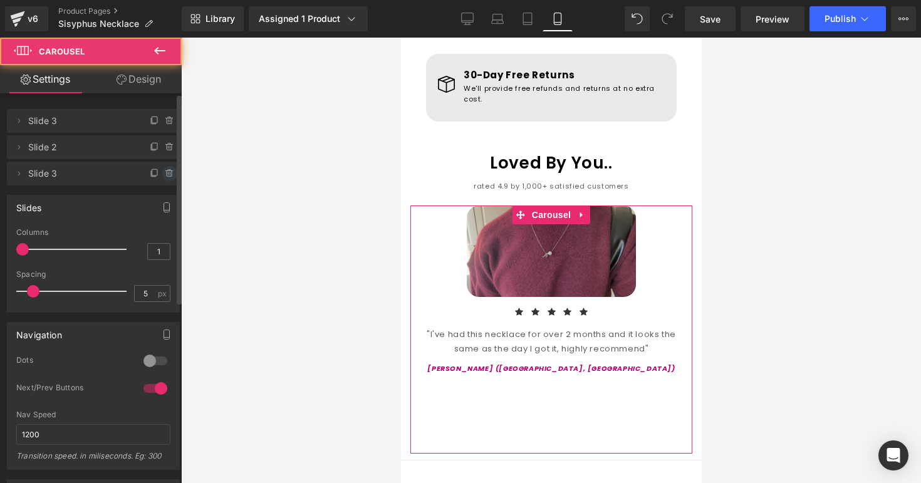
click at [167, 176] on icon at bounding box center [169, 174] width 5 height 6
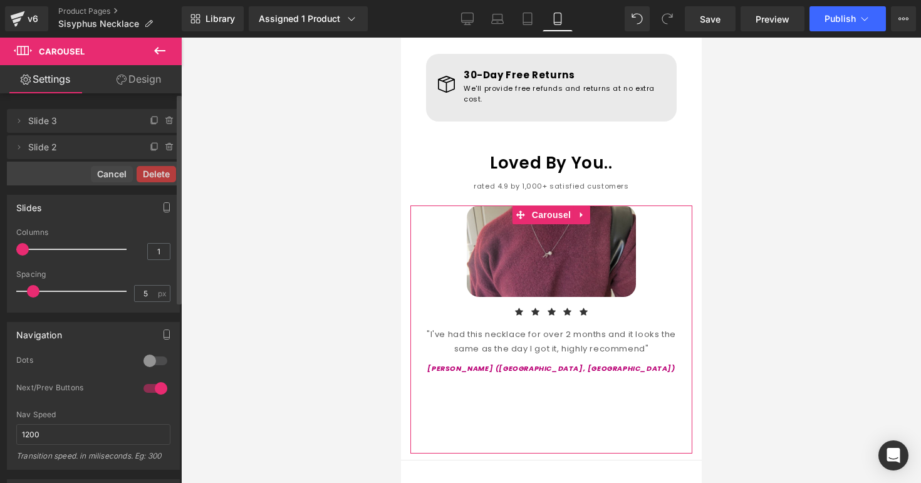
click at [165, 176] on button "Delete" at bounding box center [156, 174] width 39 height 16
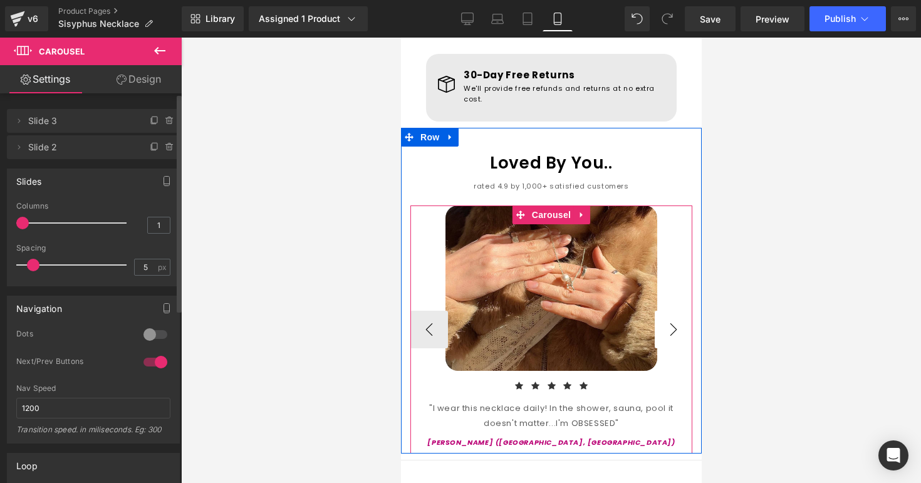
click at [675, 311] on button "›" at bounding box center [673, 330] width 38 height 38
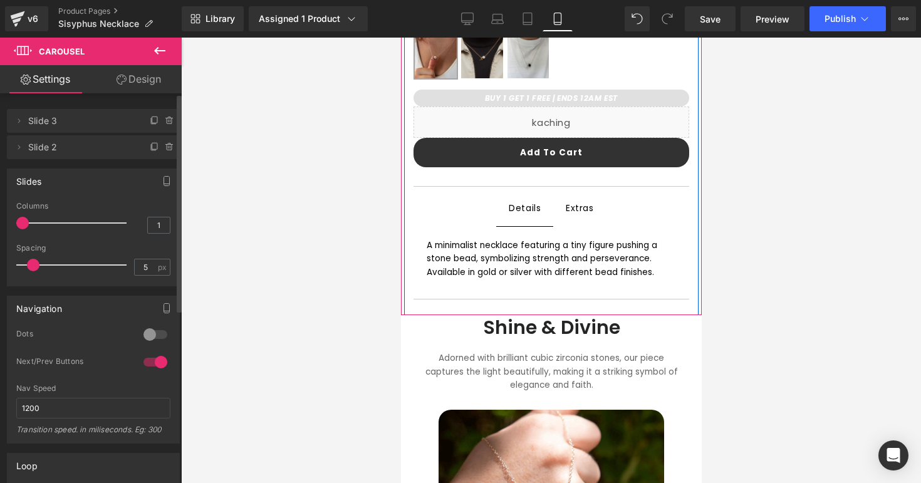
scroll to position [481, 0]
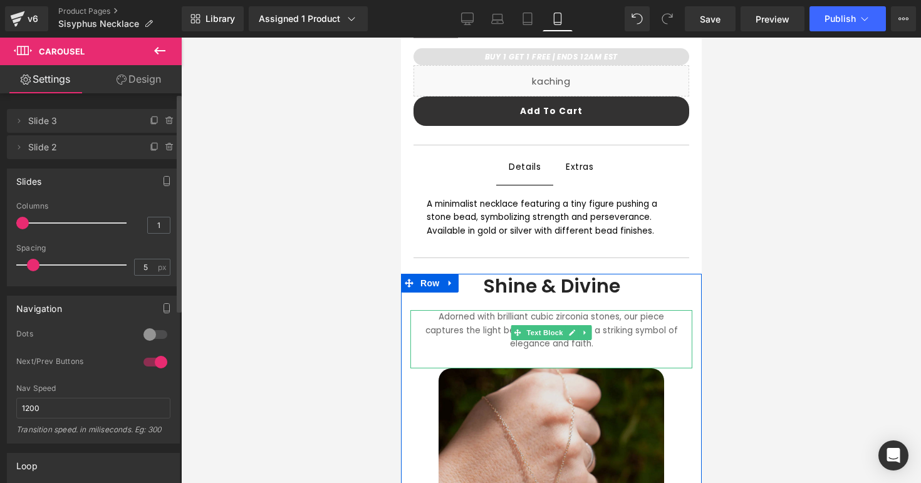
click at [504, 378] on img at bounding box center [551, 481] width 226 height 226
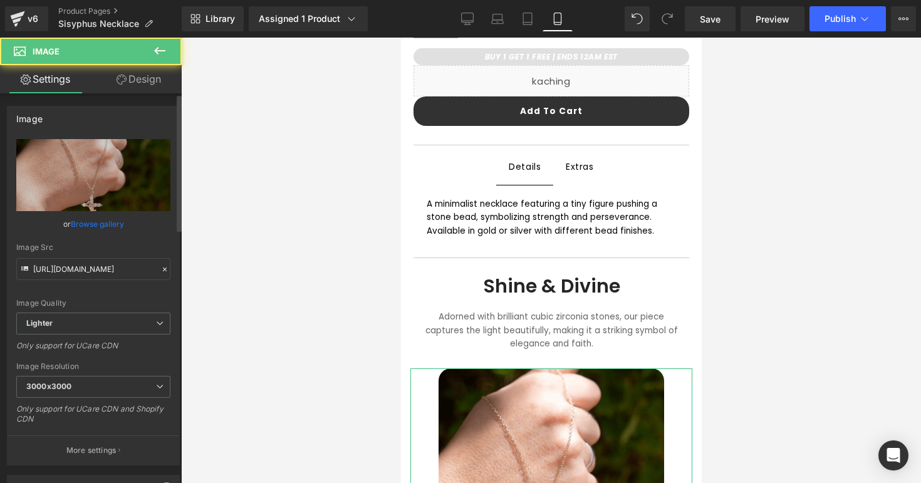
click at [91, 221] on link "Browse gallery" at bounding box center [97, 224] width 53 height 22
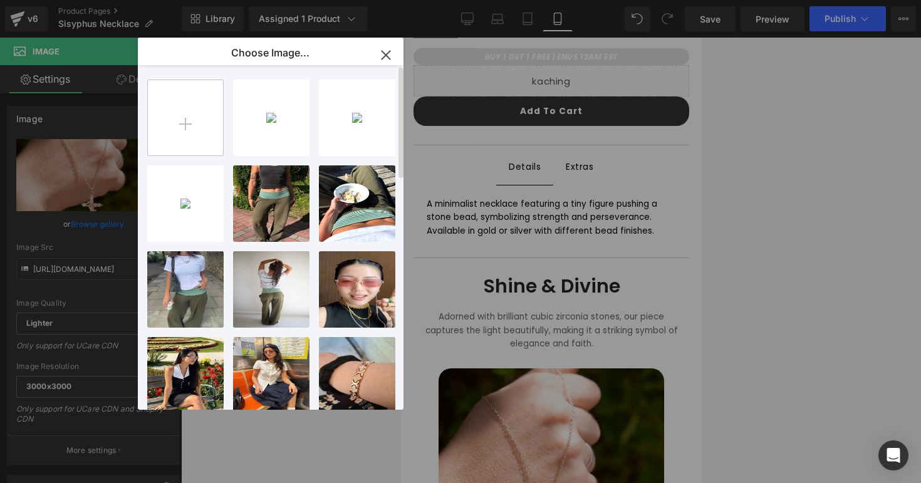
click at [170, 150] on input "file" at bounding box center [185, 117] width 75 height 75
type input "C:\fakepath\sisyphusbranded.png"
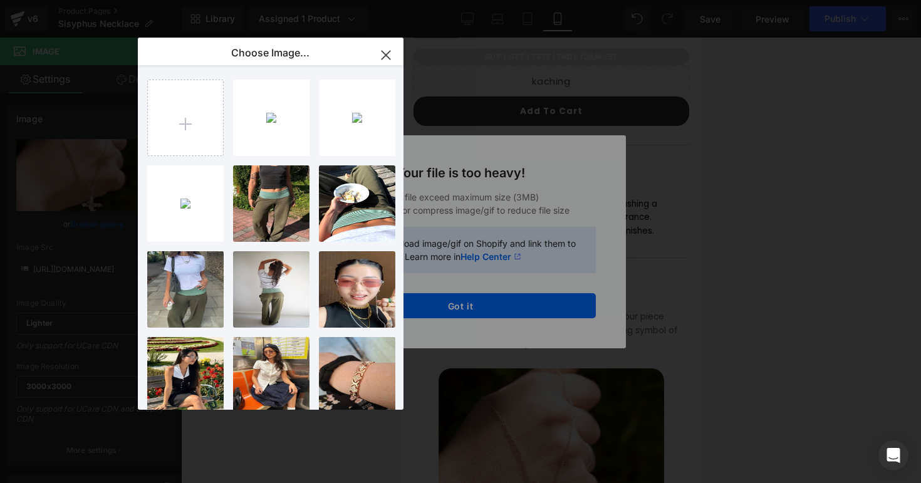
click at [383, 48] on icon "button" at bounding box center [386, 55] width 20 height 20
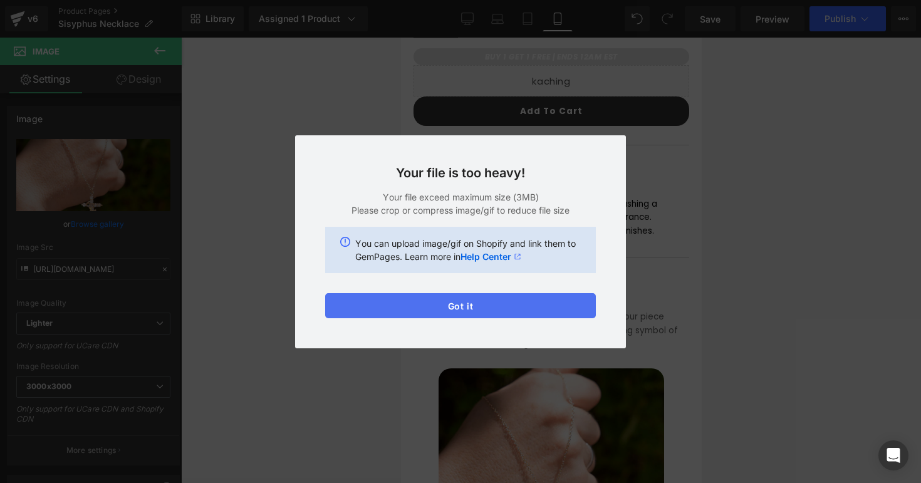
click at [420, 303] on button "Got it" at bounding box center [460, 305] width 271 height 25
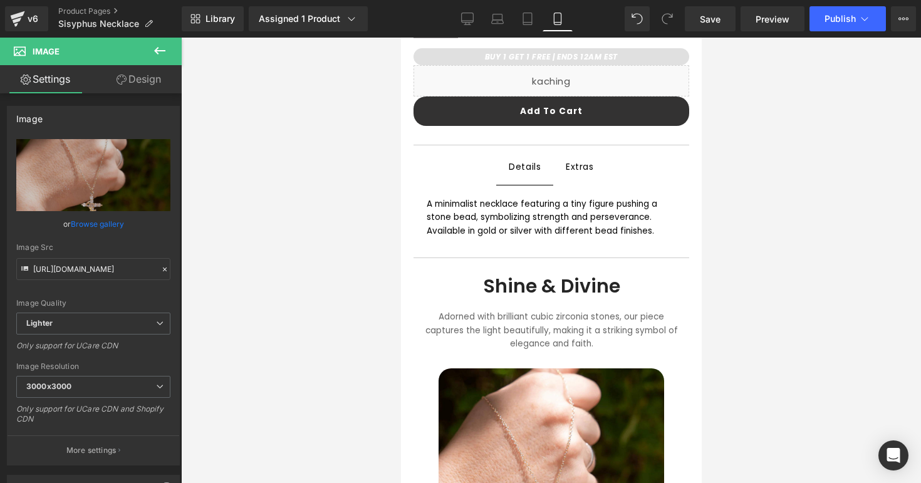
click at [692, 34] on div "Library Assigned 1 Product Product Preview Sisyphus Necklace Manage assigned pr…" at bounding box center [551, 19] width 739 height 38
click at [692, 24] on link "Save" at bounding box center [710, 18] width 51 height 25
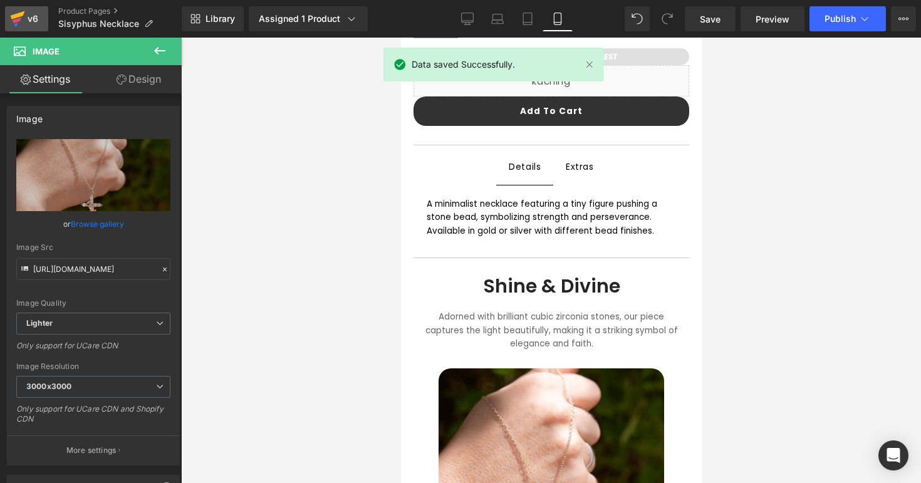
click at [8, 18] on link "v6" at bounding box center [26, 18] width 43 height 25
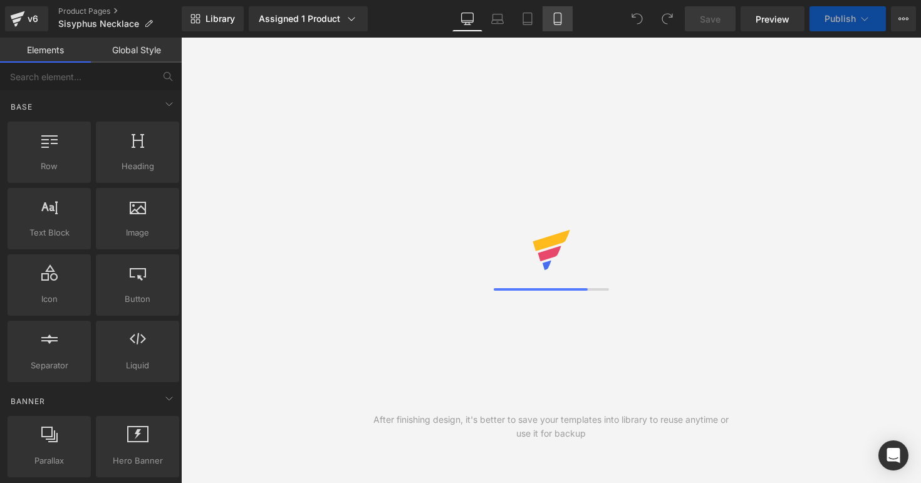
click at [548, 21] on link "Mobile" at bounding box center [558, 18] width 30 height 25
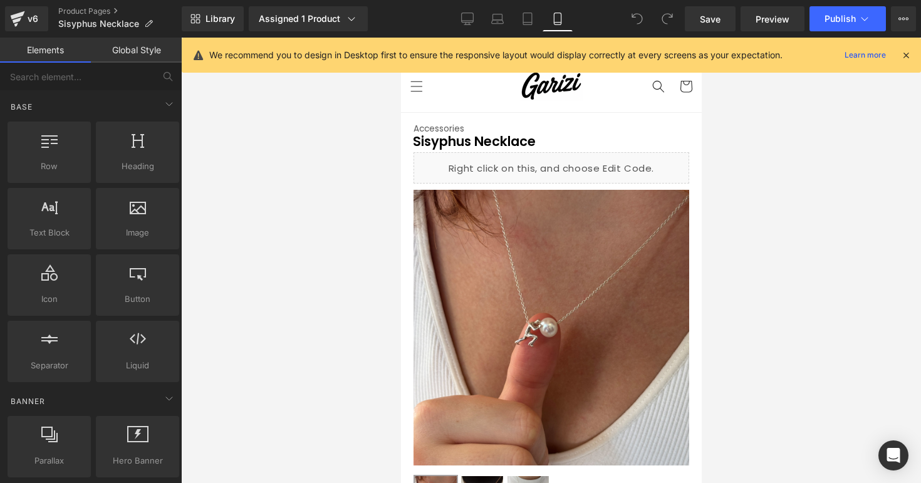
click at [903, 56] on icon at bounding box center [905, 54] width 11 height 11
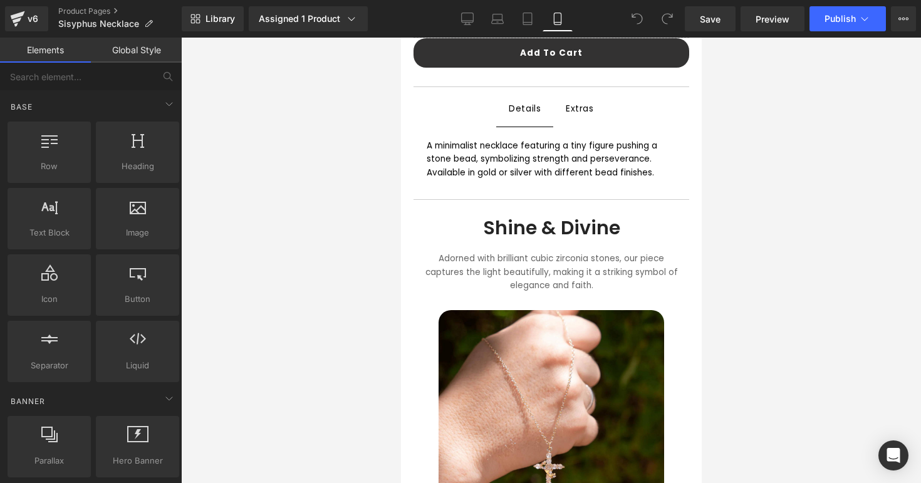
scroll to position [599, 0]
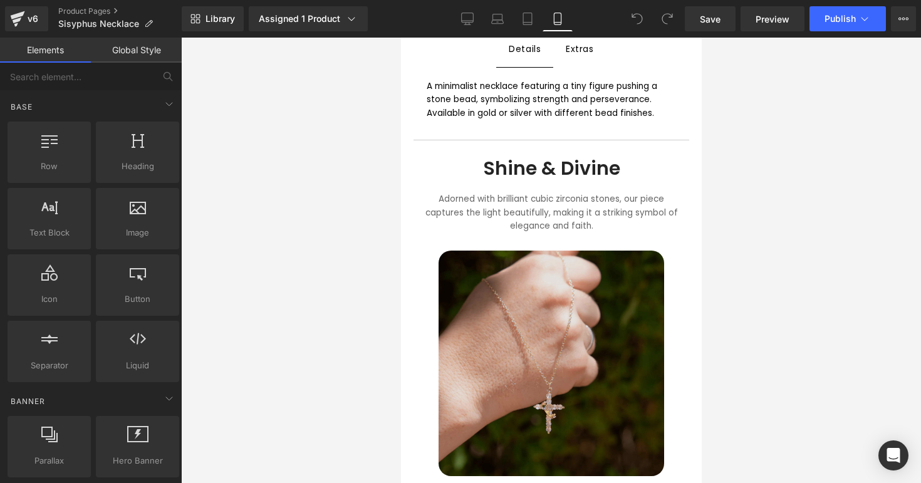
click at [570, 259] on img at bounding box center [551, 364] width 226 height 226
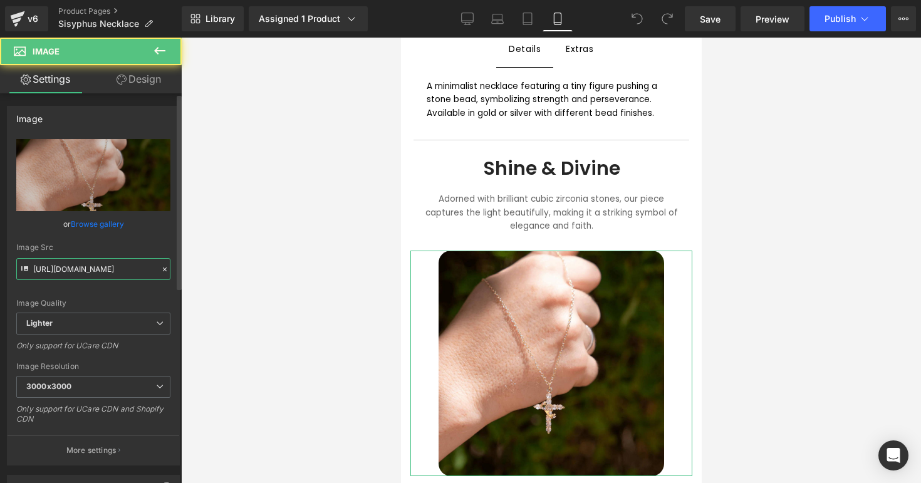
click at [113, 267] on input "[URL][DOMAIN_NAME]" at bounding box center [93, 269] width 154 height 22
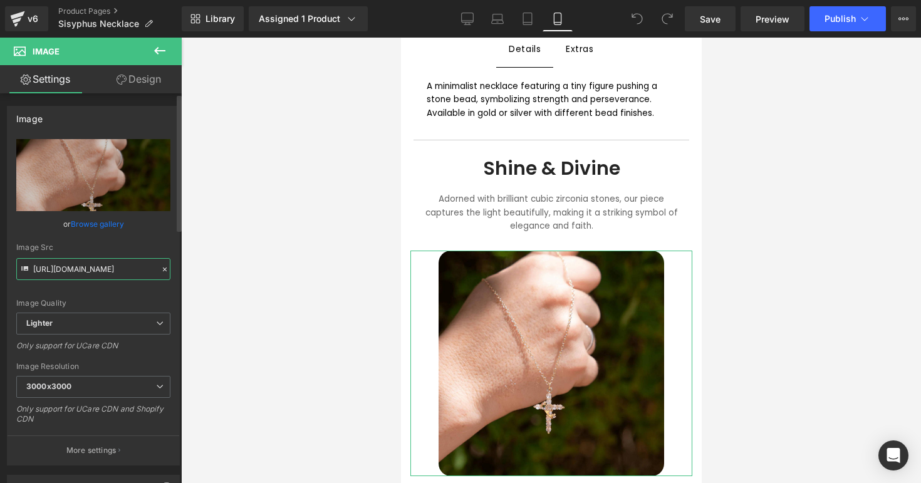
click at [113, 267] on input "[URL][DOMAIN_NAME]" at bounding box center [93, 269] width 154 height 22
paste input "cdn.shopify.com/s/files/1/0895/9026/8221/files/sisyphusbranded.png?v=1758209790"
click at [121, 254] on div "Image Src https://cdn.shopify.com/s/files/1/0895/9026/8221/files/sisyphusbrande…" at bounding box center [93, 261] width 154 height 37
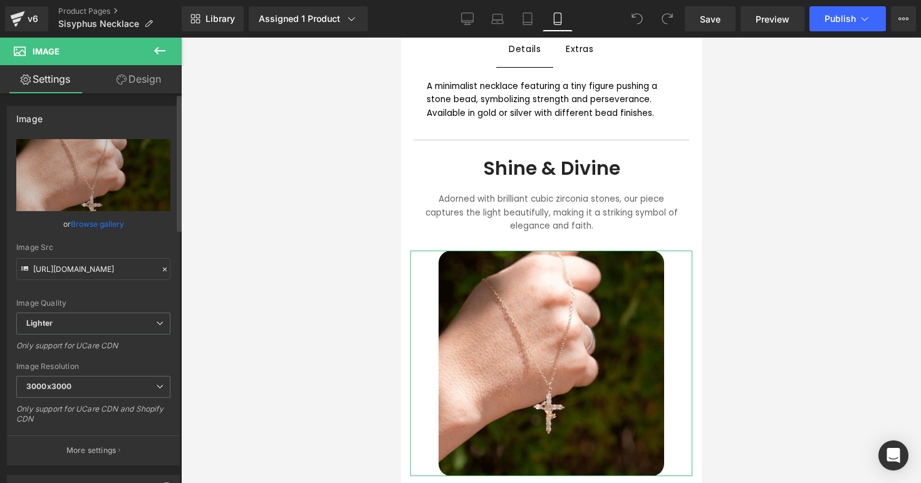
scroll to position [0, 0]
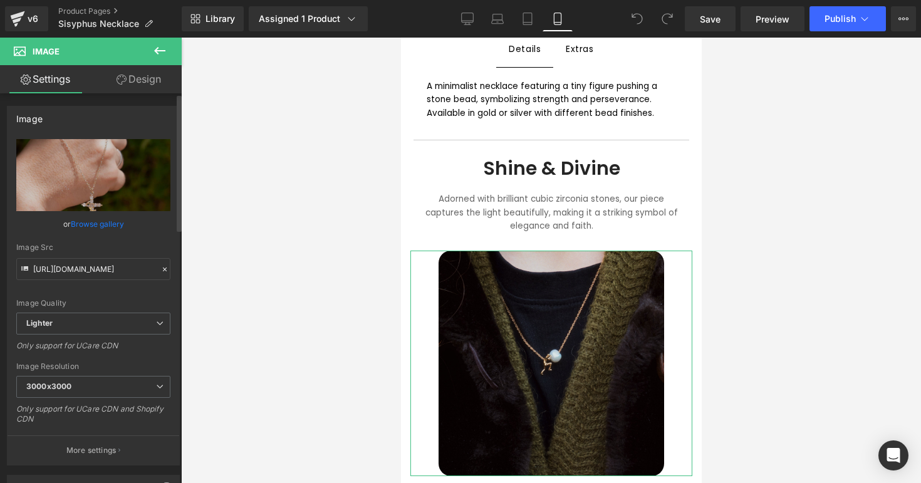
type input "https://cdn.shopify.com/s/files/1/0895/9026/8221/files/sisyphusbranded_3000x300…"
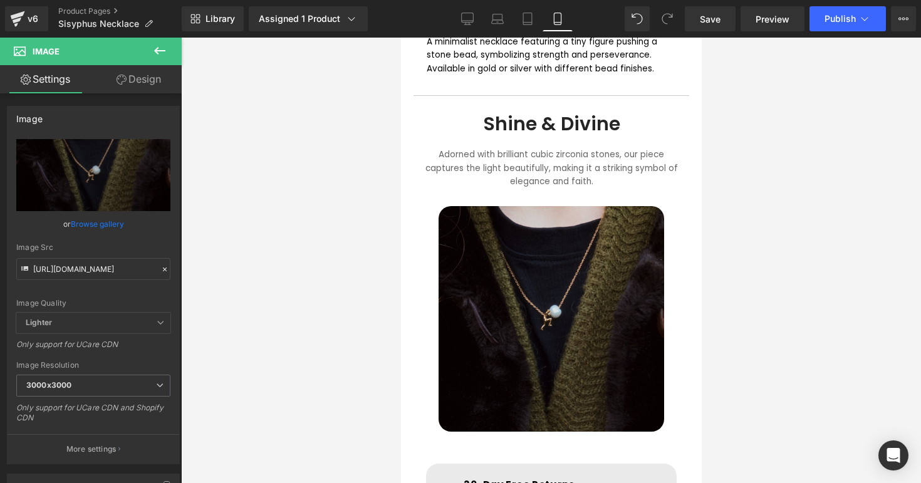
scroll to position [640, 0]
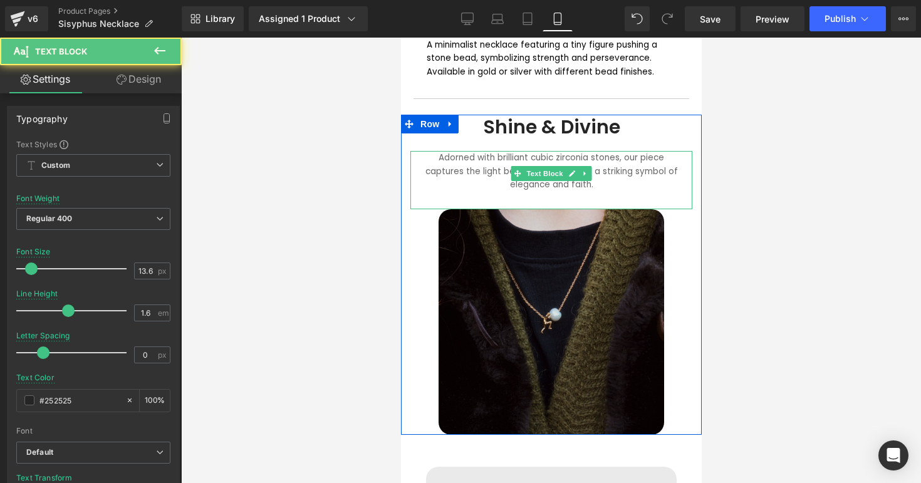
click at [494, 157] on font "Adorned with brilliant cubic zirconia stones, our piece captures the light beau…" at bounding box center [551, 171] width 252 height 39
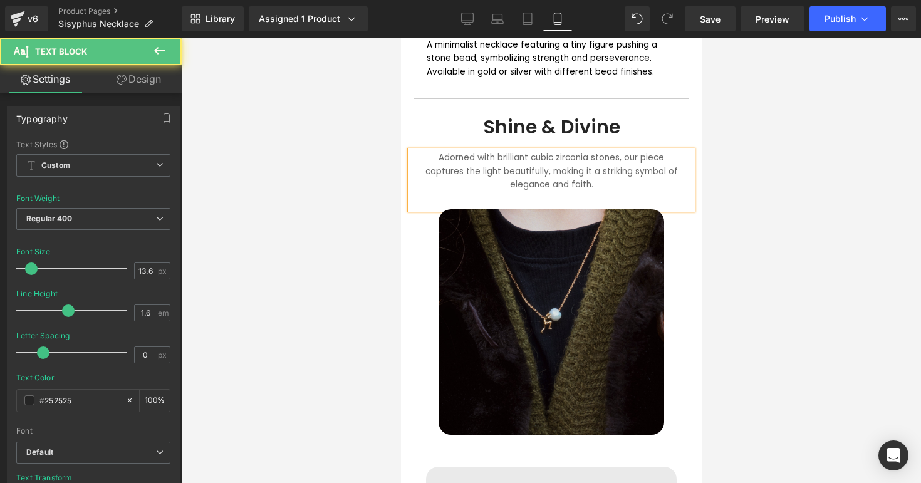
click at [494, 157] on font "Adorned with brilliant cubic zirconia stones, our piece captures the light beau…" at bounding box center [551, 171] width 252 height 39
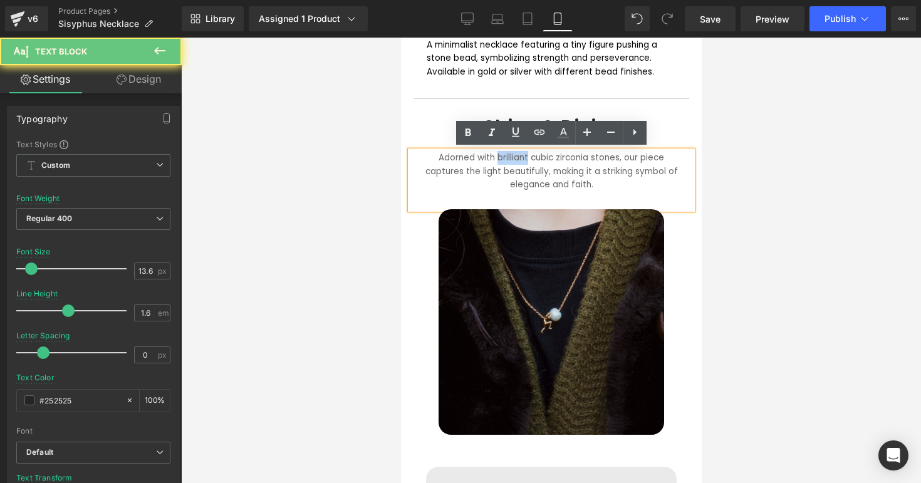
click at [494, 157] on font "Adorned with brilliant cubic zirconia stones, our piece captures the light beau…" at bounding box center [551, 171] width 252 height 39
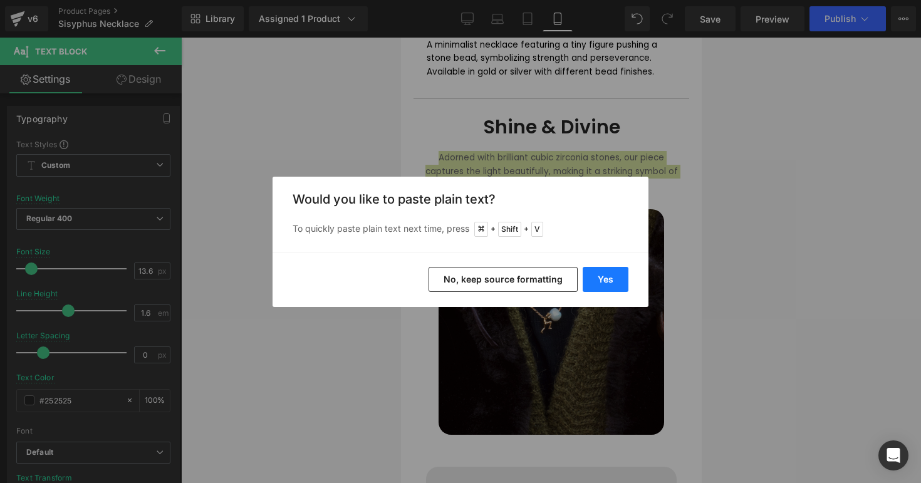
click at [601, 274] on button "Yes" at bounding box center [606, 279] width 46 height 25
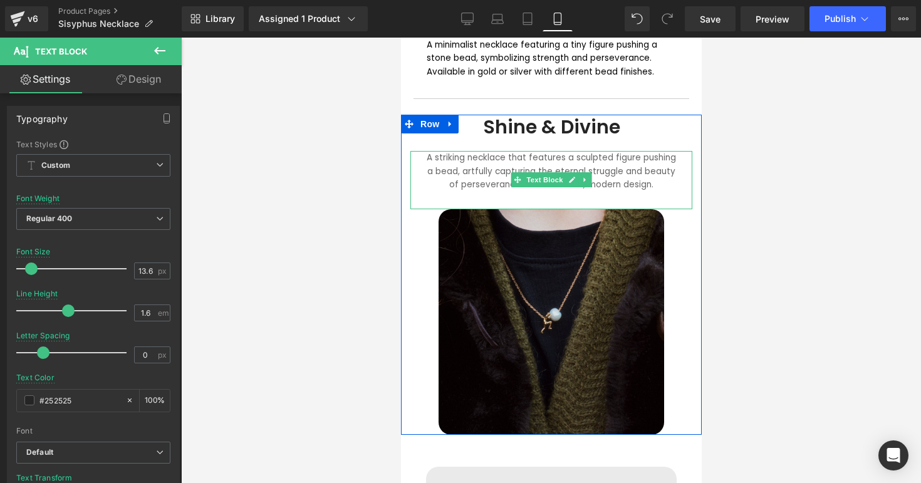
click at [672, 159] on font "A striking necklace that features a sculpted figure pushing a bead, artfully ca…" at bounding box center [550, 171] width 249 height 39
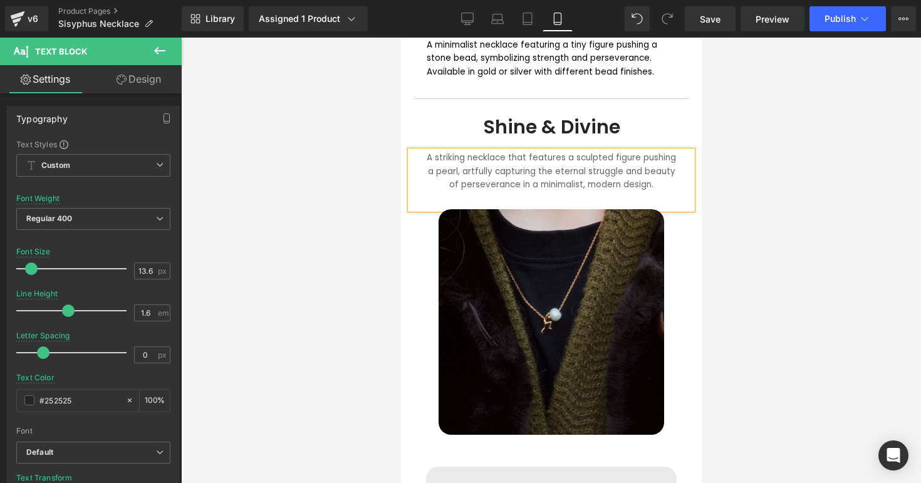
click at [648, 178] on div "A striking necklace that features a sculpted figure pushing a pearl, artfully c…" at bounding box center [551, 180] width 282 height 58
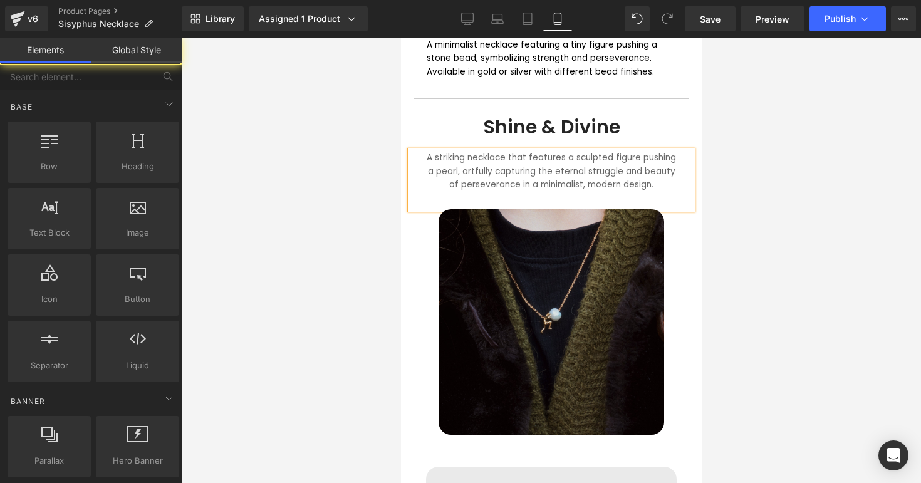
click at [725, 194] on div at bounding box center [551, 260] width 740 height 445
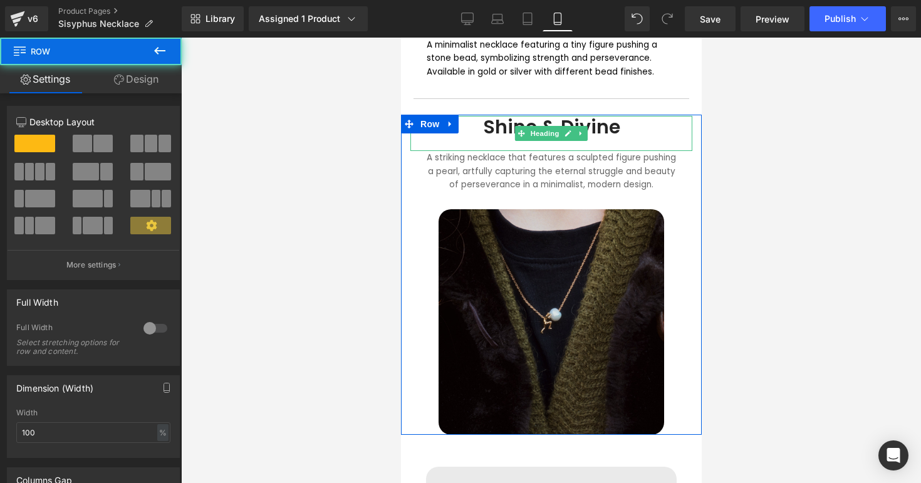
click at [589, 115] on div at bounding box center [550, 116] width 301 height 3
click at [589, 115] on div at bounding box center [550, 115] width 301 height 1
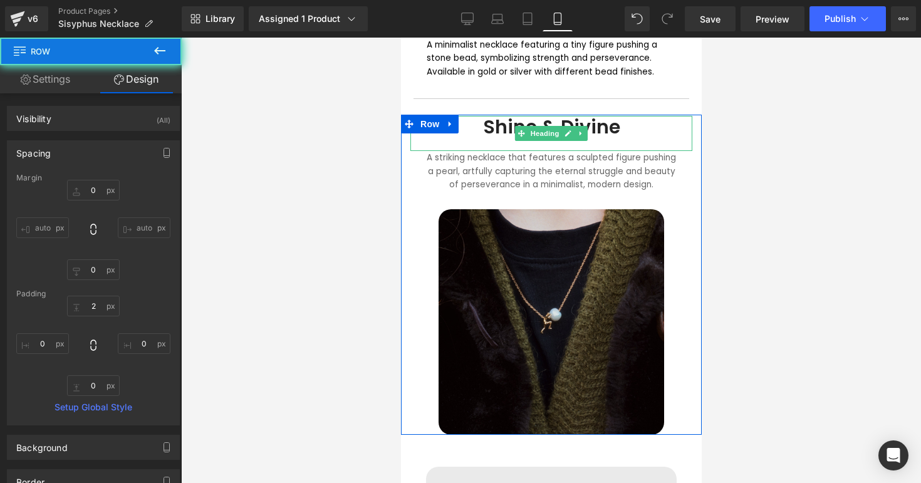
click at [584, 122] on h1 "Shine & Divine" at bounding box center [550, 127] width 257 height 23
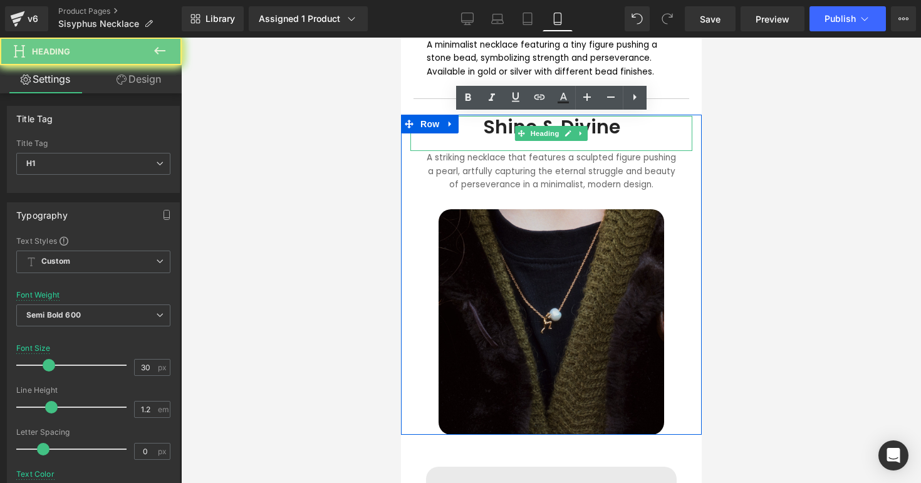
click at [584, 122] on h1 "Shine & Divine" at bounding box center [550, 127] width 257 height 23
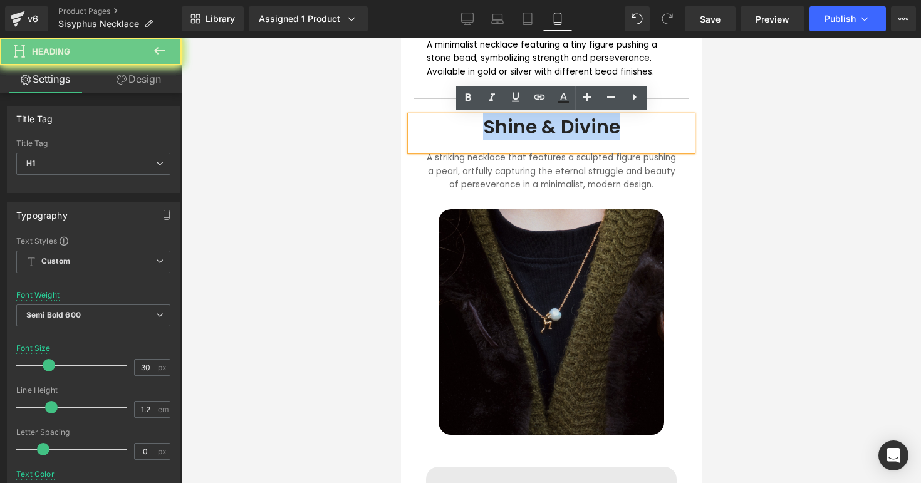
click at [584, 122] on h1 "Shine & Divine" at bounding box center [550, 127] width 257 height 23
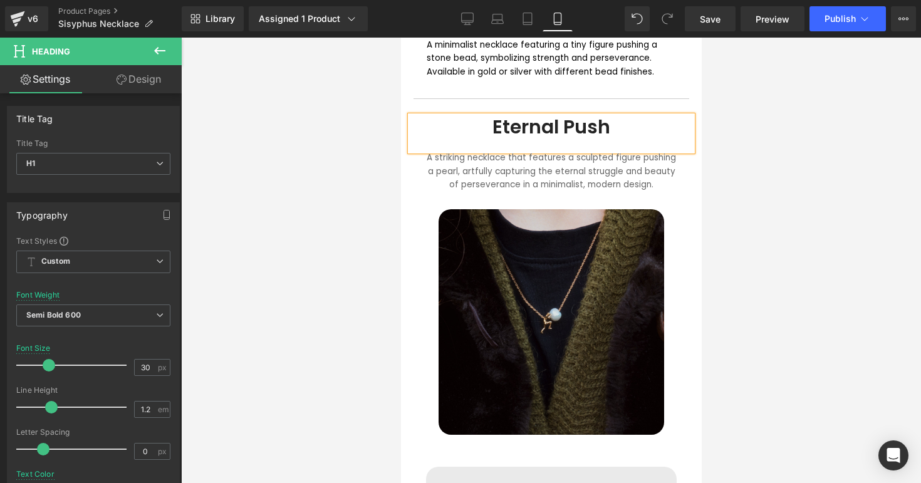
click at [717, 164] on div at bounding box center [551, 260] width 740 height 445
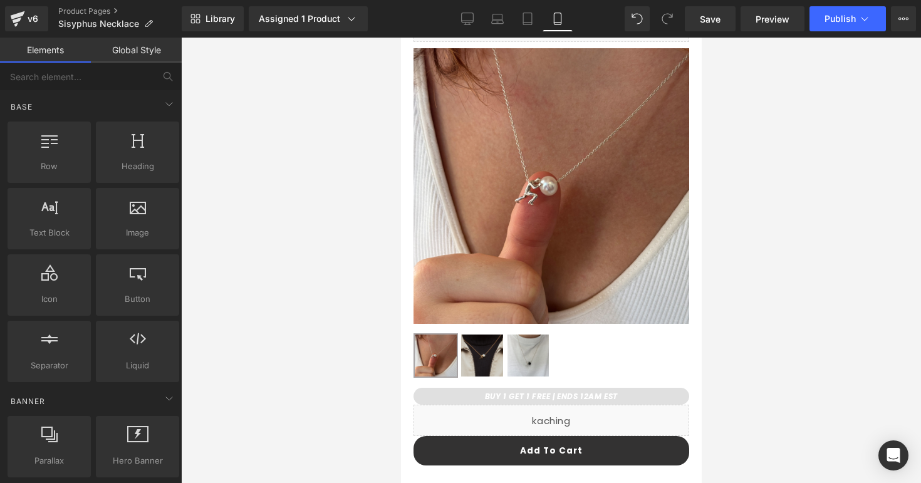
scroll to position [0, 0]
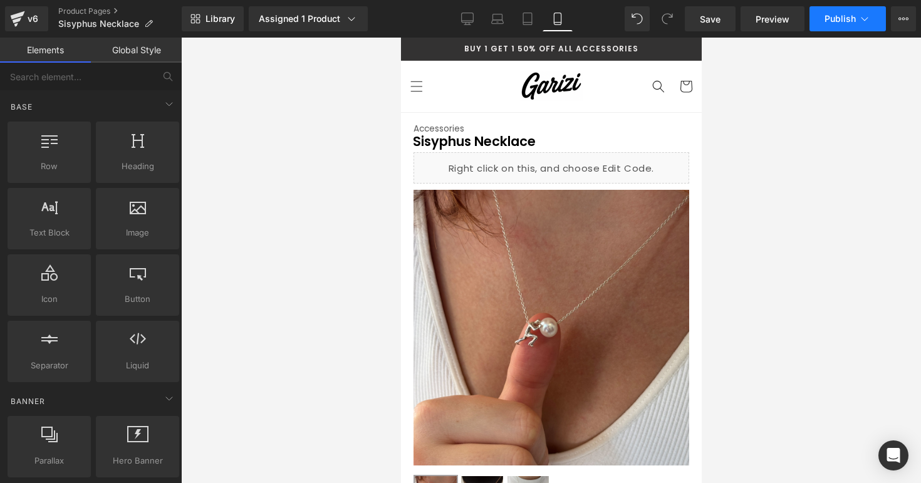
click at [830, 18] on span "Publish" at bounding box center [839, 19] width 31 height 10
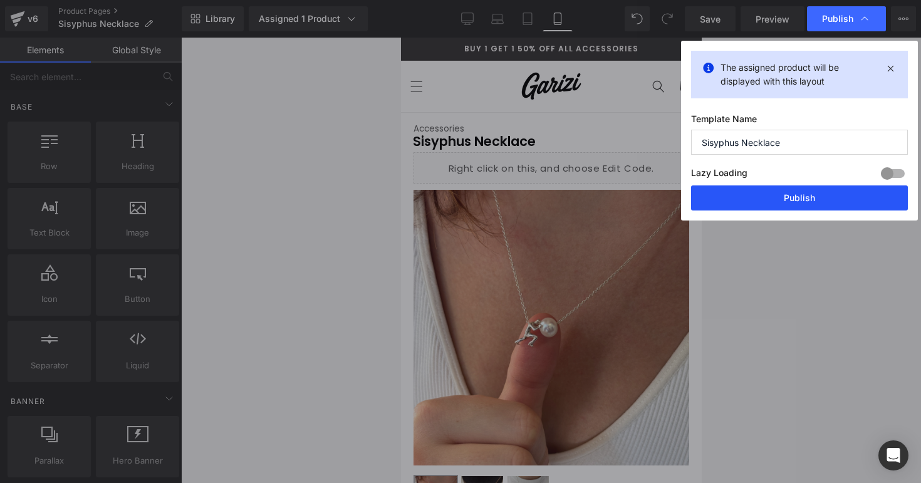
click at [774, 201] on button "Publish" at bounding box center [799, 197] width 217 height 25
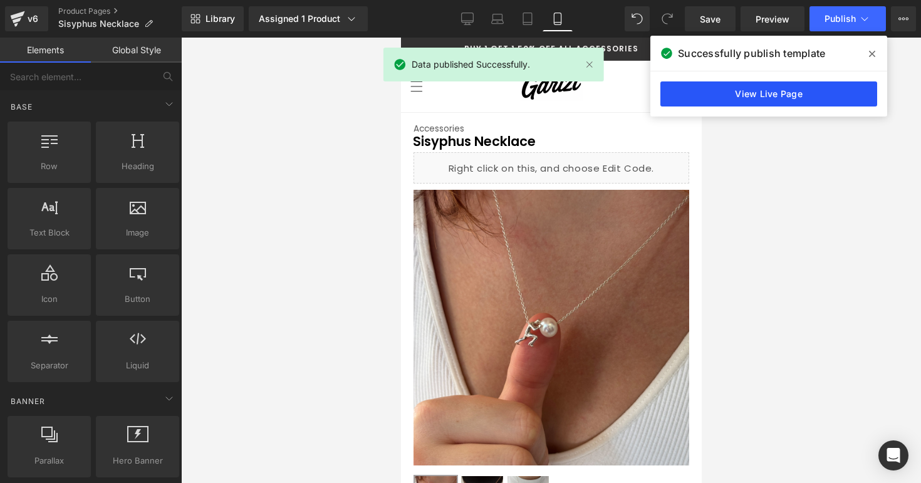
click at [706, 91] on link "View Live Page" at bounding box center [768, 93] width 217 height 25
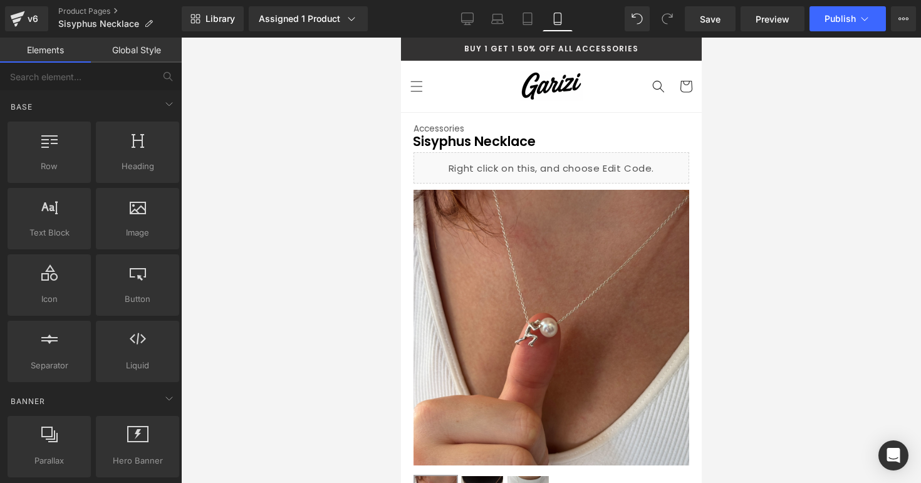
click at [6, 2] on div "v6 Product Pages Sisyphus Necklace" at bounding box center [91, 19] width 182 height 38
click at [10, 8] on icon at bounding box center [17, 18] width 15 height 31
